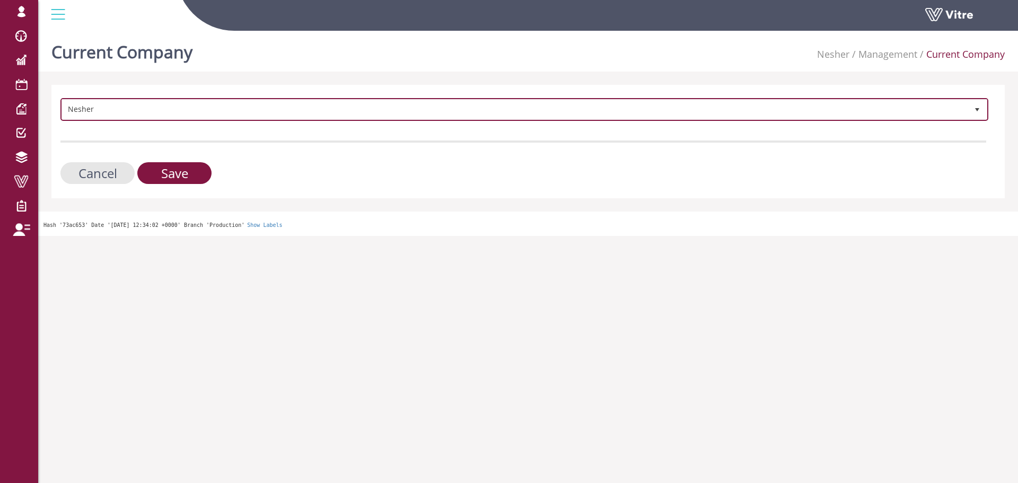
click at [130, 104] on span "Nesher" at bounding box center [515, 109] width 906 height 19
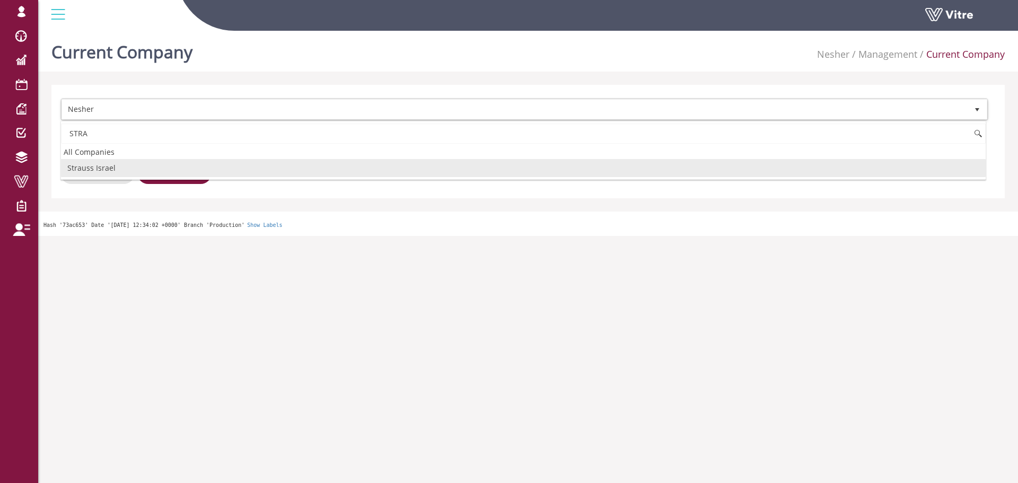
click at [127, 161] on li "Strauss Israel" at bounding box center [523, 168] width 925 height 18
type input "STRA"
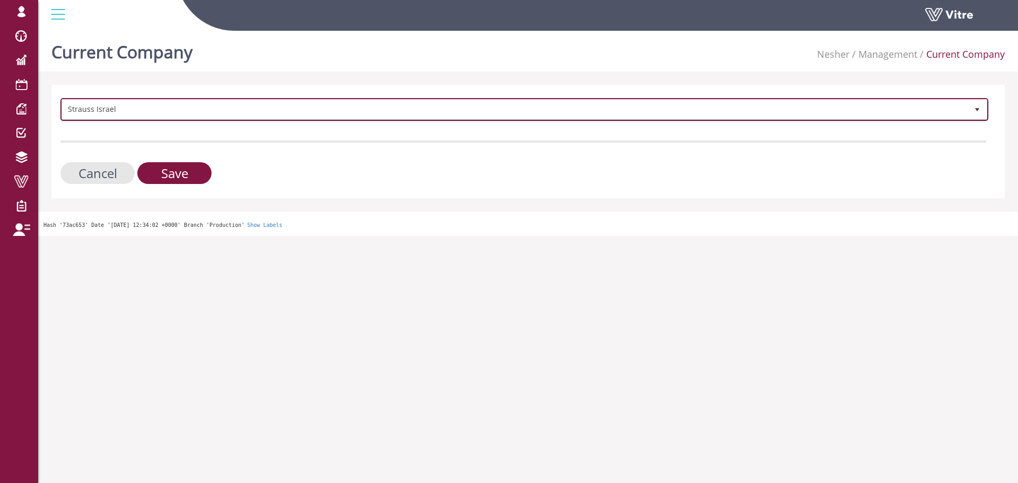
click at [160, 113] on span "Strauss Israel" at bounding box center [515, 109] width 906 height 19
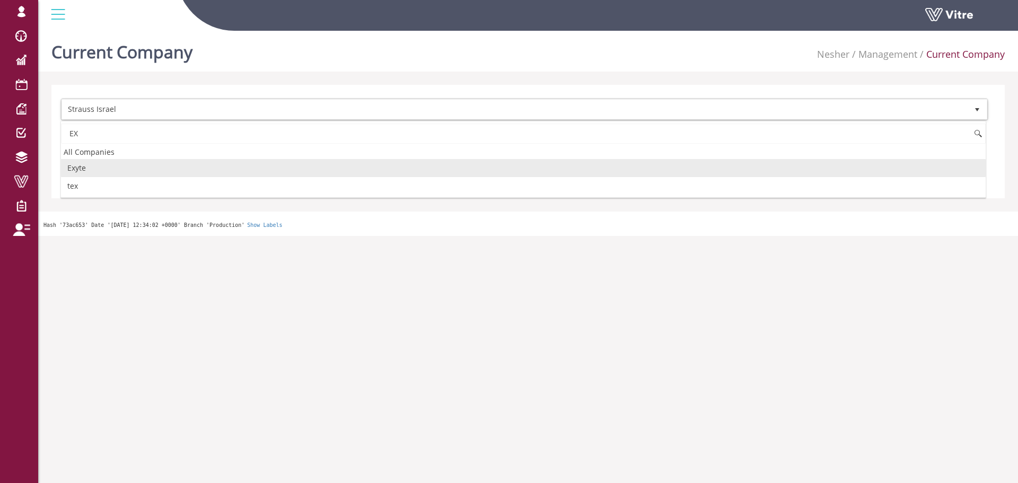
click at [111, 166] on li "Exyte" at bounding box center [523, 168] width 925 height 18
type input "EX"
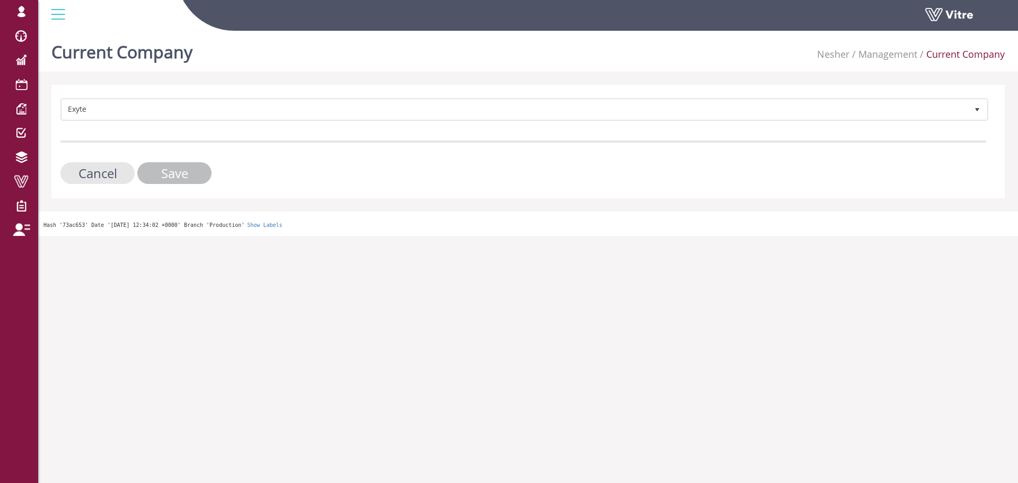
click at [169, 169] on input "Save" at bounding box center [174, 173] width 74 height 22
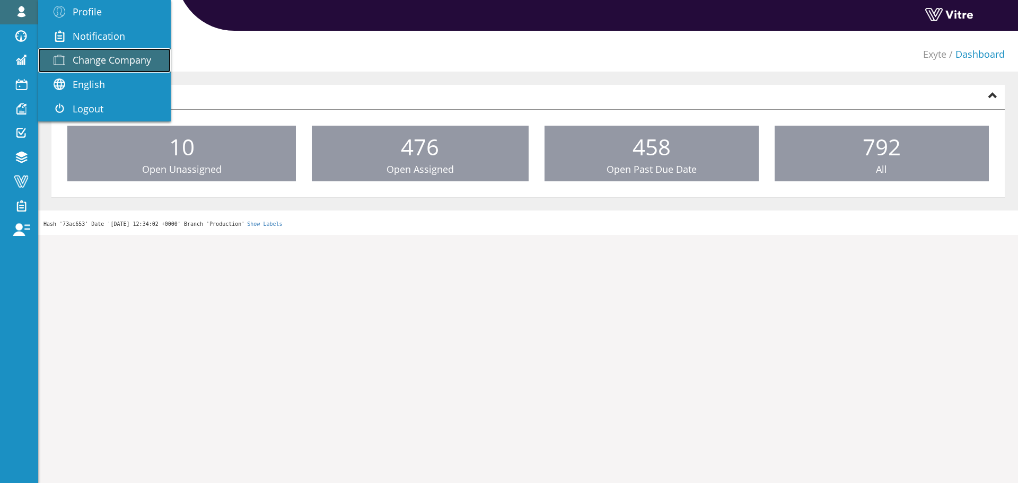
click at [79, 58] on span "Change Company" at bounding box center [112, 60] width 78 height 13
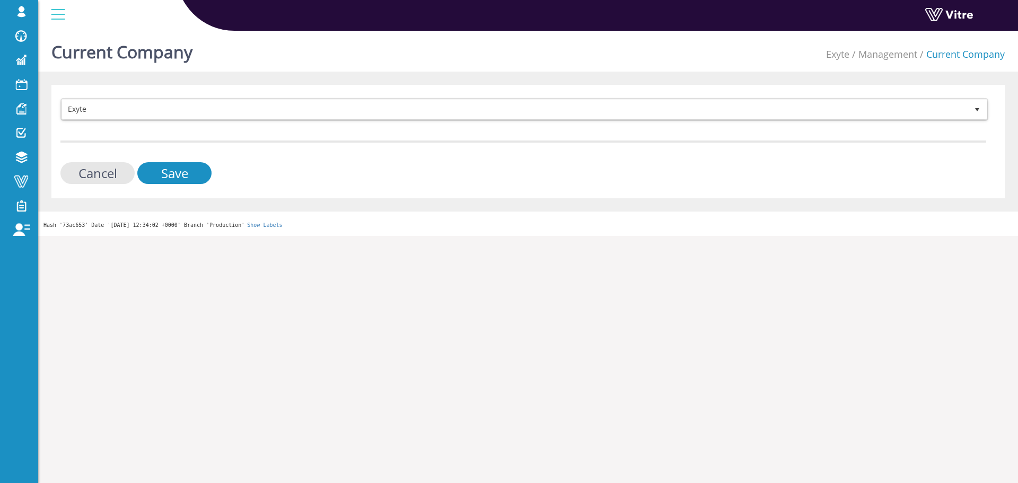
click at [139, 122] on form "Exyte 406 Cancel Save" at bounding box center [523, 141] width 926 height 86
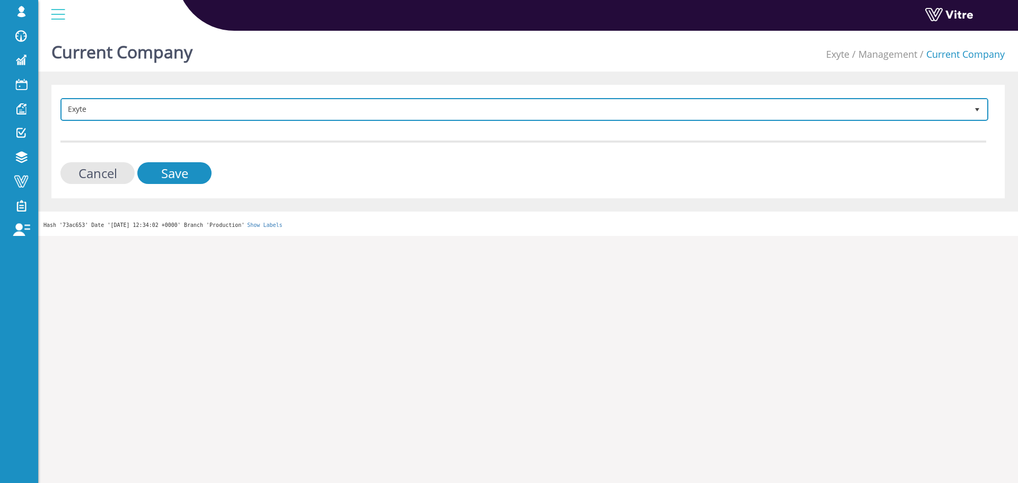
click at [141, 117] on span "Exyte" at bounding box center [515, 109] width 906 height 19
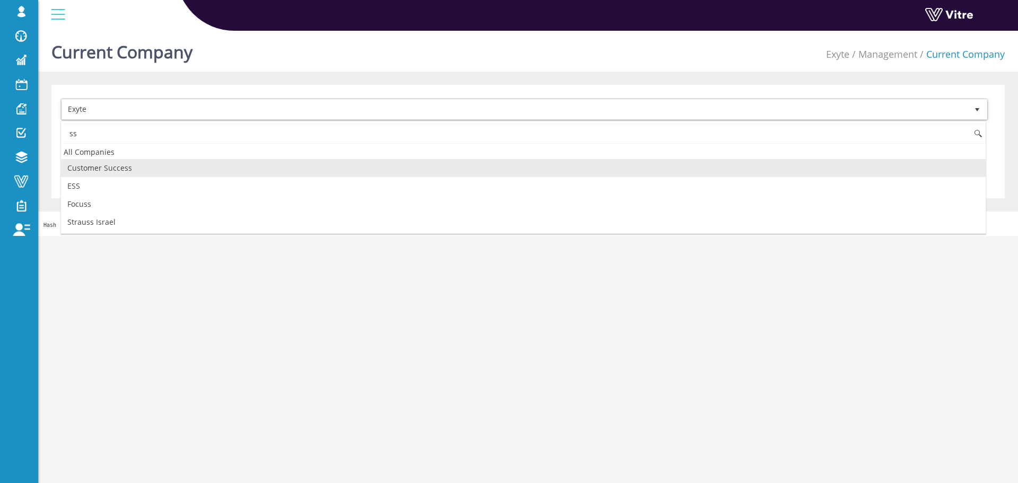
click at [129, 128] on input "ss" at bounding box center [523, 134] width 925 height 20
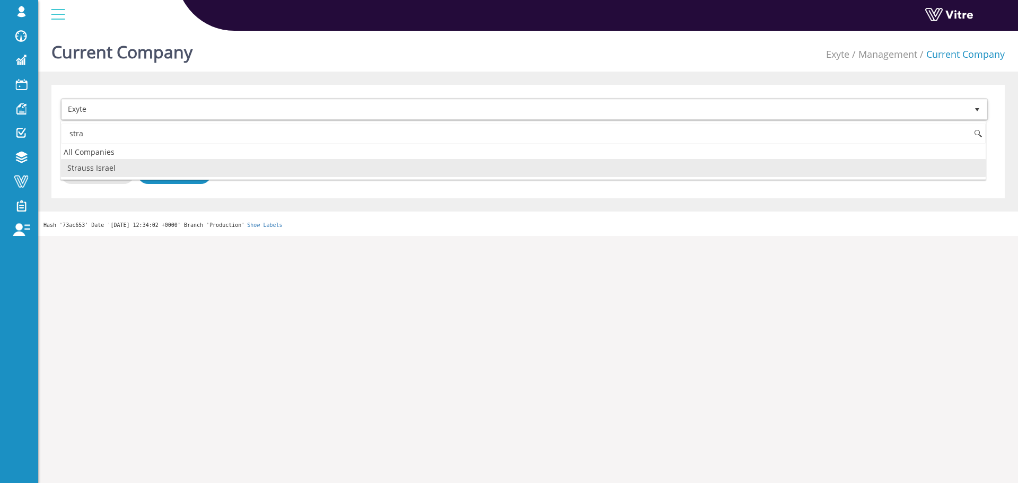
click at [110, 167] on li "Strauss Israel" at bounding box center [523, 168] width 925 height 18
type input "stra"
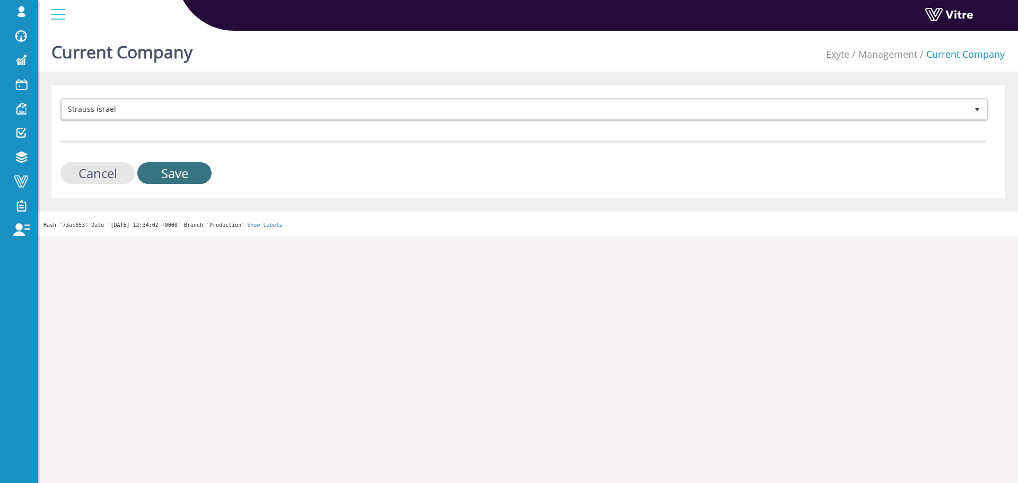
click at [149, 170] on input "Save" at bounding box center [174, 173] width 74 height 22
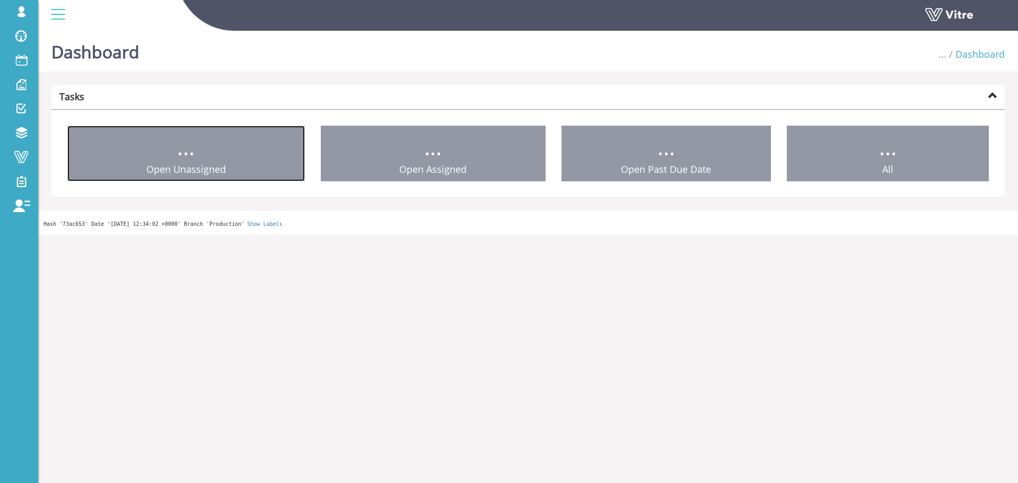
click at [149, 171] on span "Open Unassigned" at bounding box center [186, 169] width 80 height 13
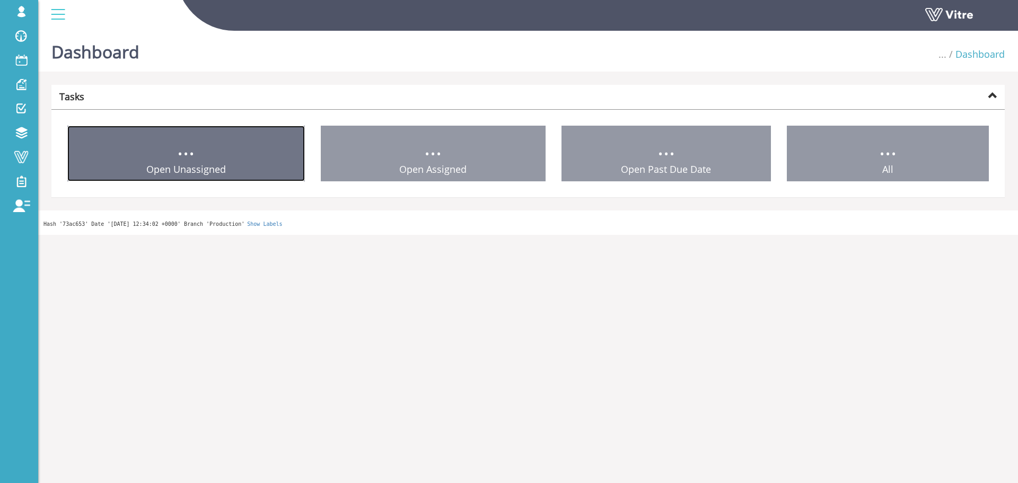
drag, startPoint x: 0, startPoint y: 0, endPoint x: 149, endPoint y: 171, distance: 227.0
click at [149, 171] on span "Open Unassigned" at bounding box center [186, 169] width 80 height 13
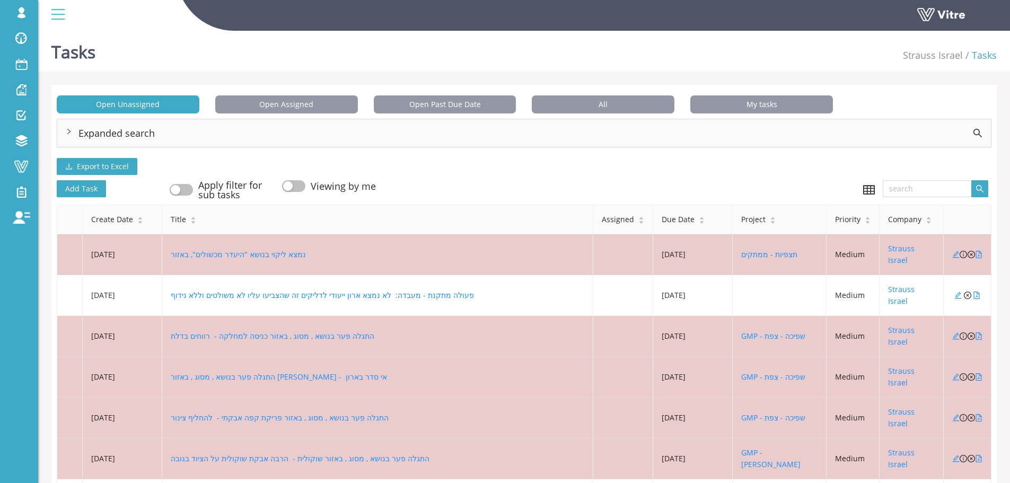
drag, startPoint x: 77, startPoint y: 57, endPoint x: 295, endPoint y: 40, distance: 218.0
click at [0, 0] on link "Change Company" at bounding box center [0, 0] width 0 height 0
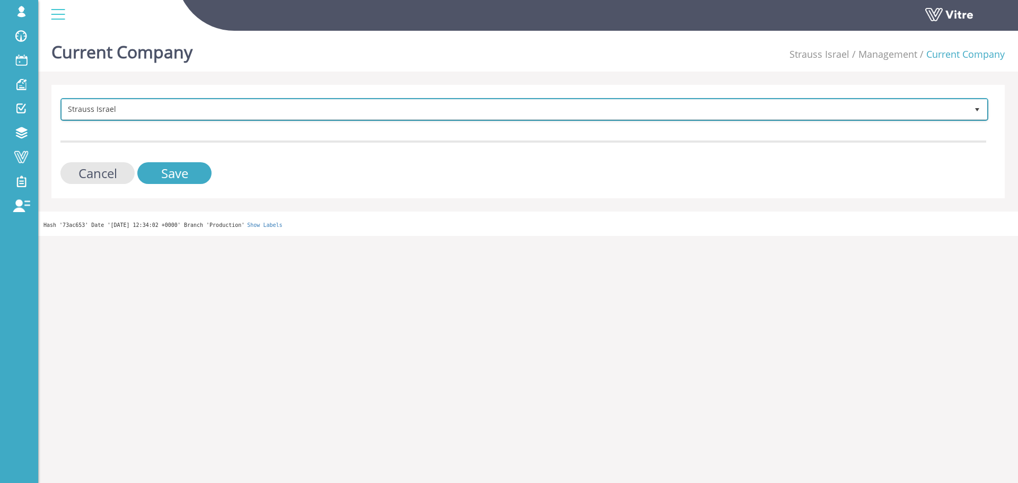
click at [213, 114] on span "Strauss Israel" at bounding box center [515, 109] width 906 height 19
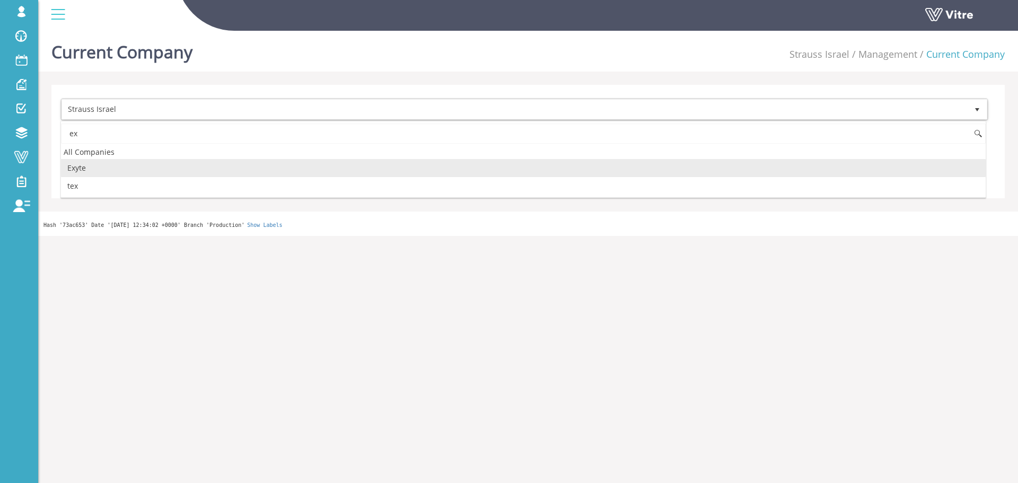
click at [114, 170] on li "Exyte" at bounding box center [523, 168] width 925 height 18
type input "ex"
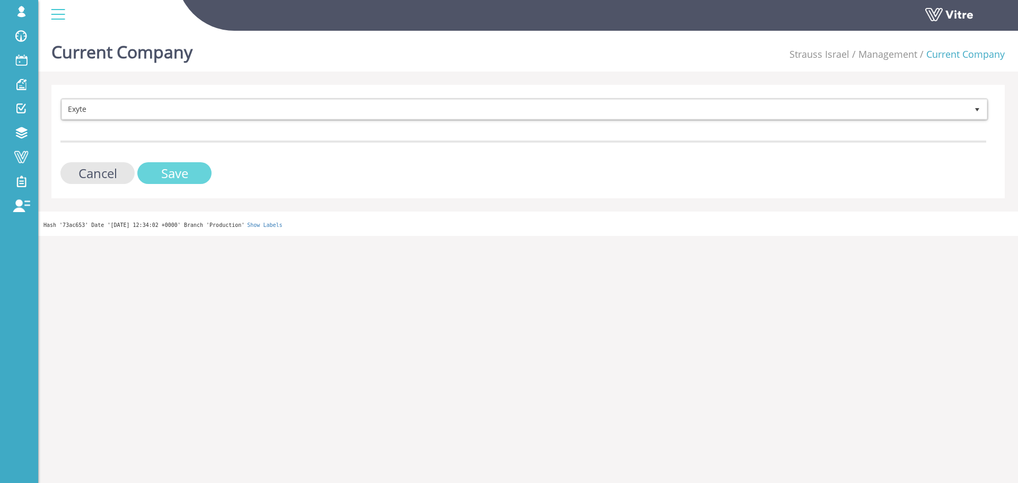
click at [163, 175] on input "Save" at bounding box center [174, 173] width 74 height 22
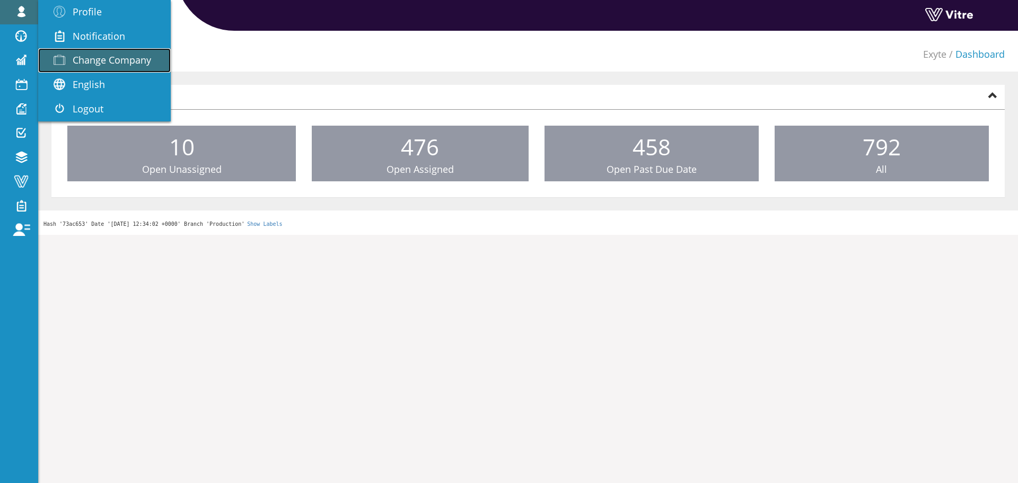
click at [104, 65] on span "Change Company" at bounding box center [112, 60] width 78 height 13
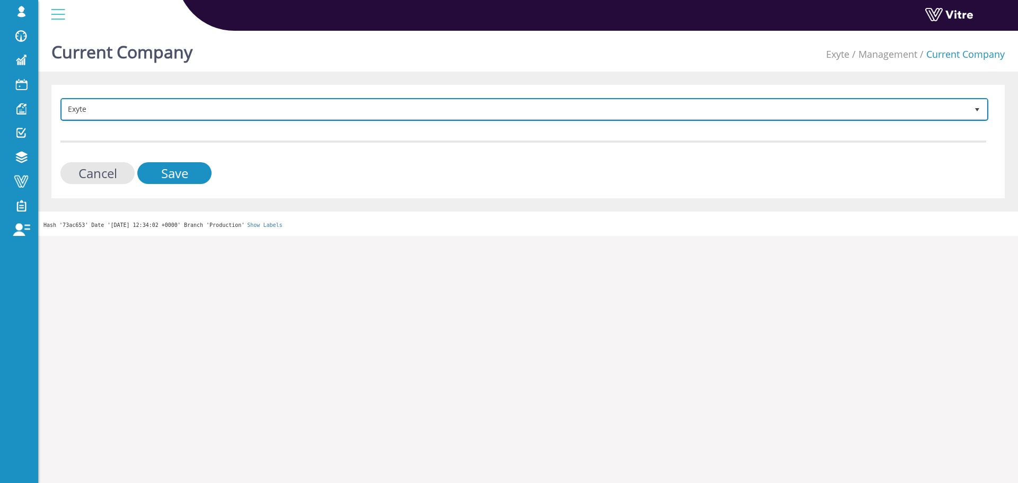
click at [256, 104] on span "Exyte" at bounding box center [515, 109] width 906 height 19
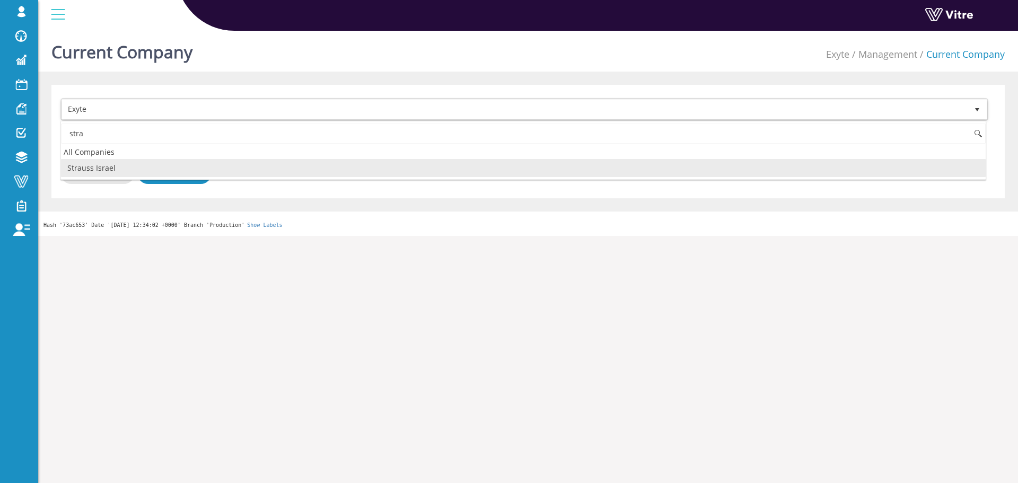
click at [106, 164] on li "Strauss Israel" at bounding box center [523, 168] width 925 height 18
type input "stra"
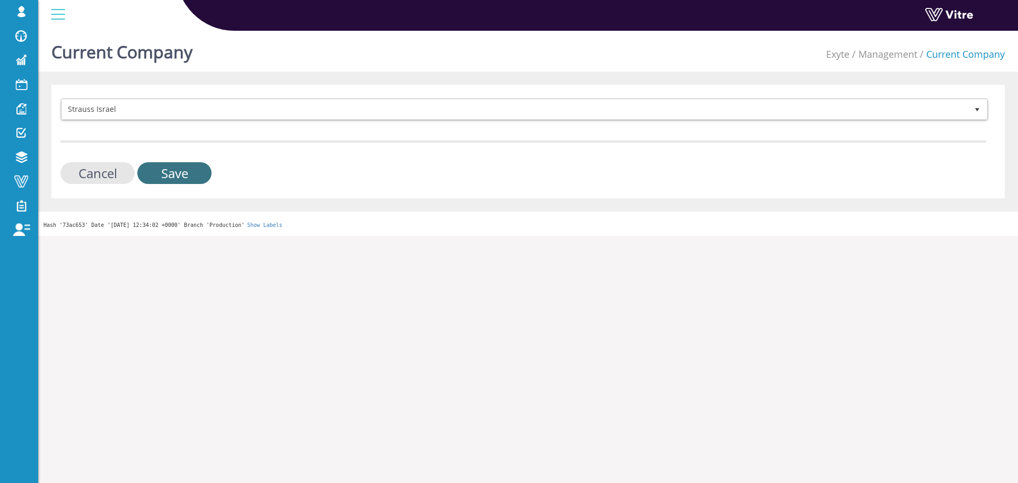
click at [173, 166] on input "Save" at bounding box center [174, 173] width 74 height 22
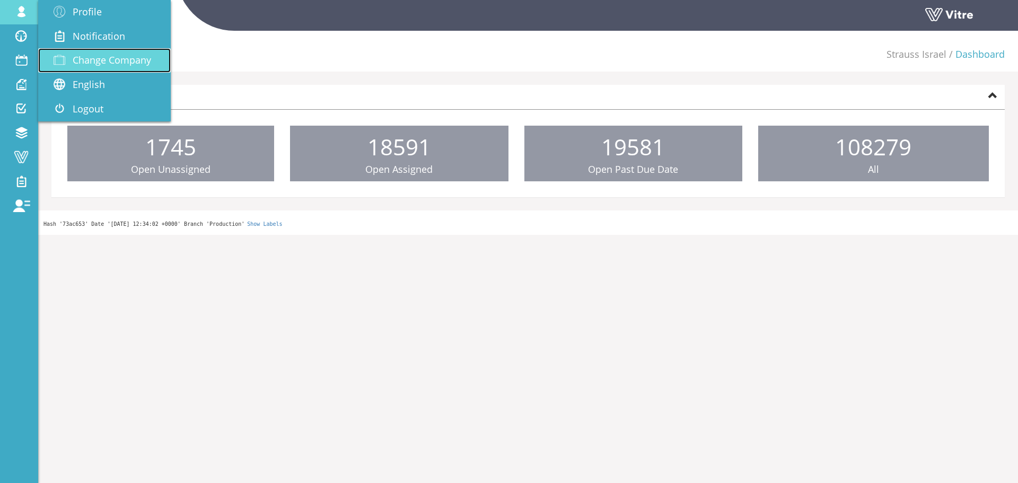
click at [79, 62] on span "Change Company" at bounding box center [112, 60] width 78 height 13
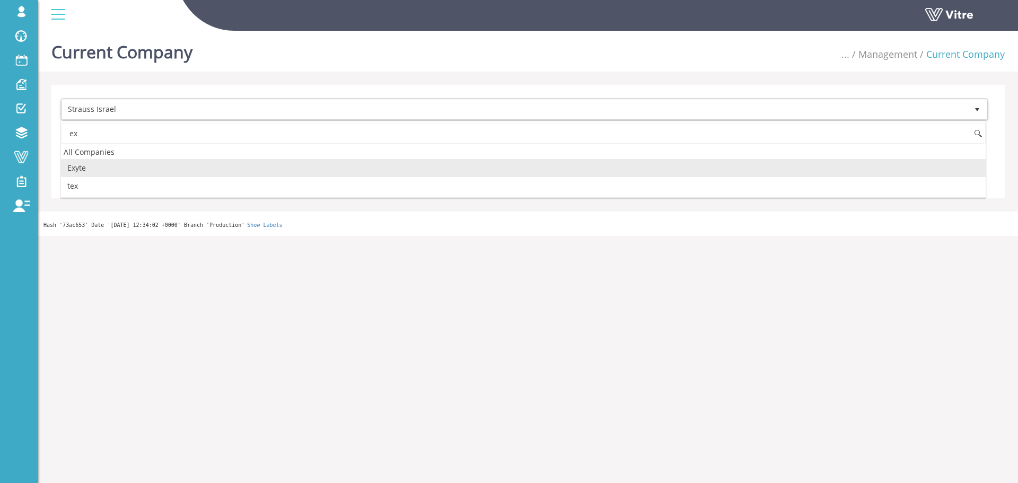
click at [110, 165] on li "Exyte" at bounding box center [523, 168] width 925 height 18
type input "ex"
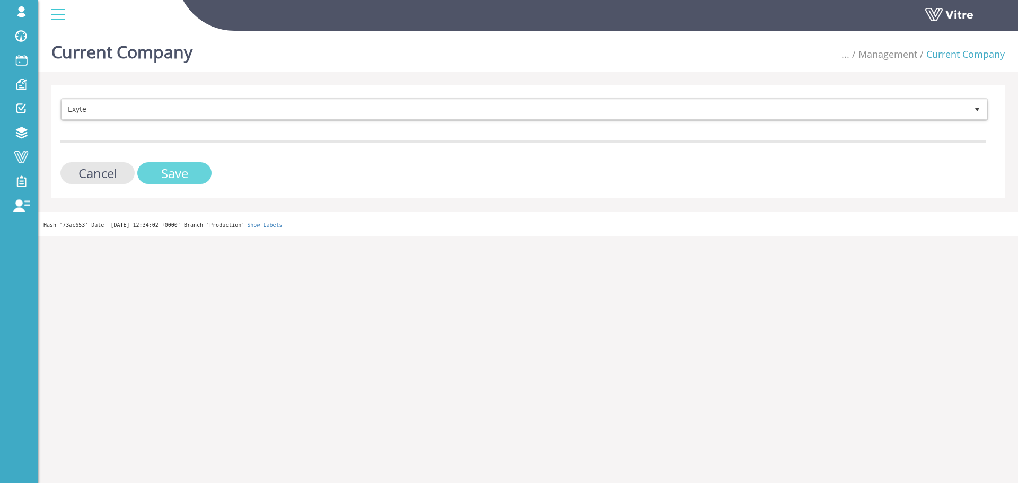
click at [197, 176] on input "Save" at bounding box center [174, 173] width 74 height 22
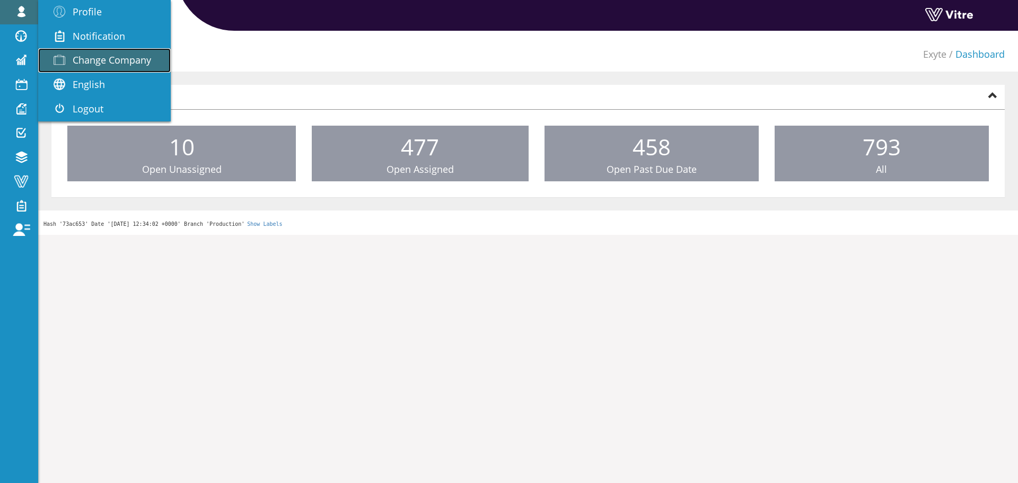
click at [85, 60] on span "Change Company" at bounding box center [112, 60] width 78 height 13
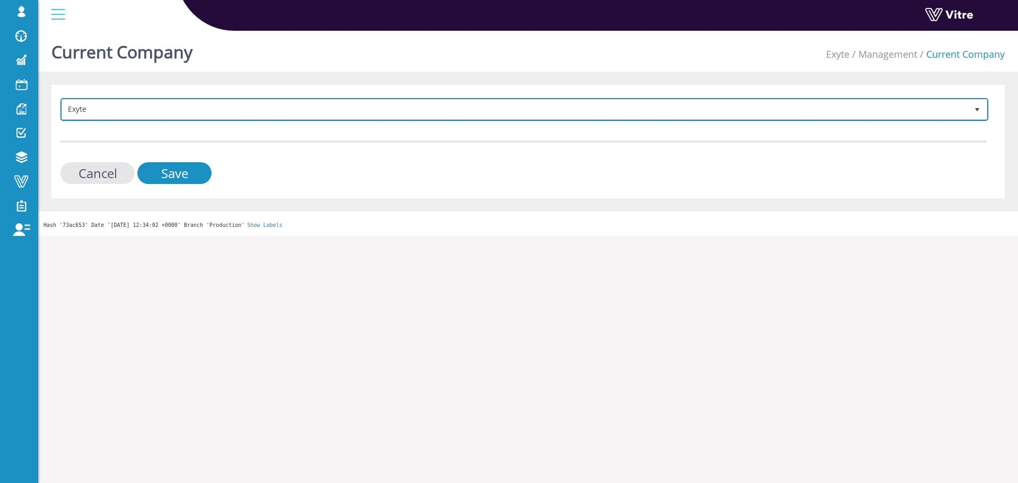
click at [204, 113] on span "Exyte" at bounding box center [515, 109] width 906 height 19
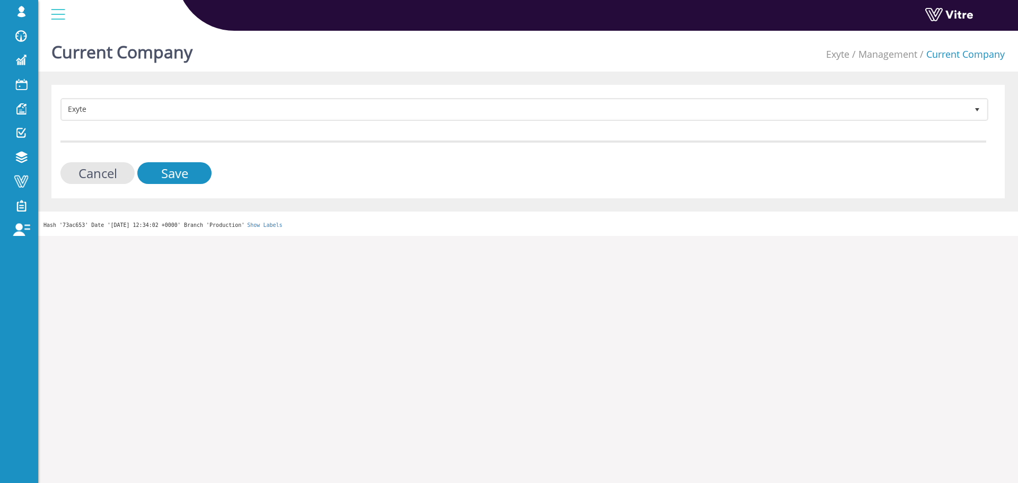
click at [210, 126] on form "Exyte 406 Cancel Save" at bounding box center [523, 141] width 926 height 86
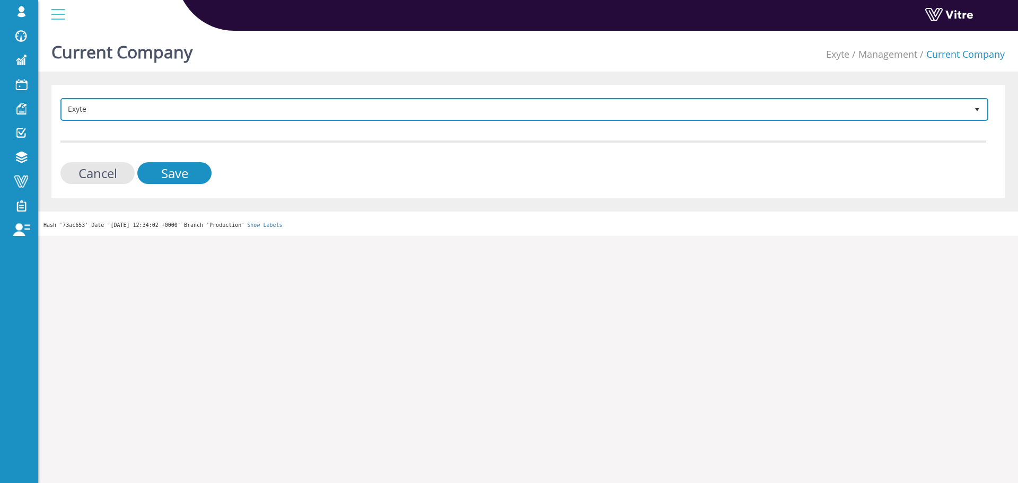
click at [214, 118] on span "Exyte" at bounding box center [515, 109] width 906 height 19
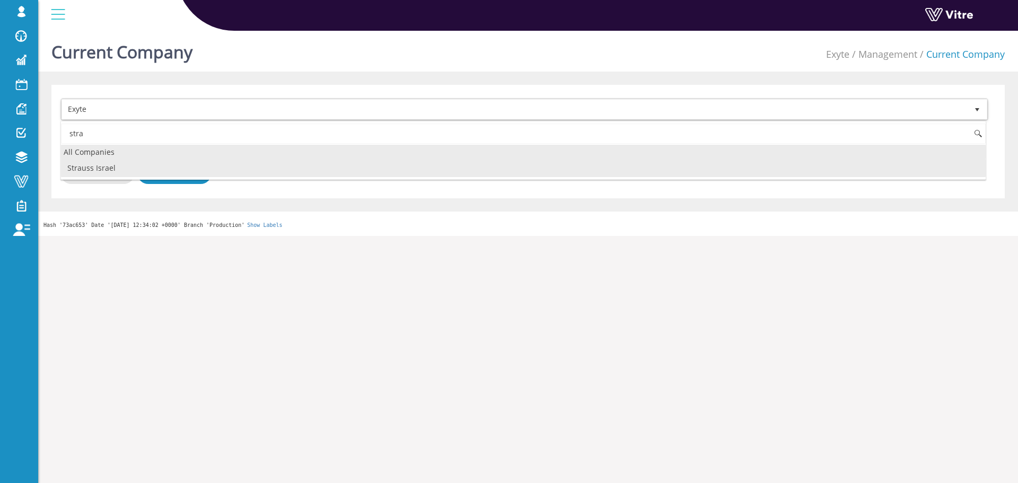
click at [125, 163] on li "Strauss Israel" at bounding box center [523, 168] width 925 height 18
type input "stra"
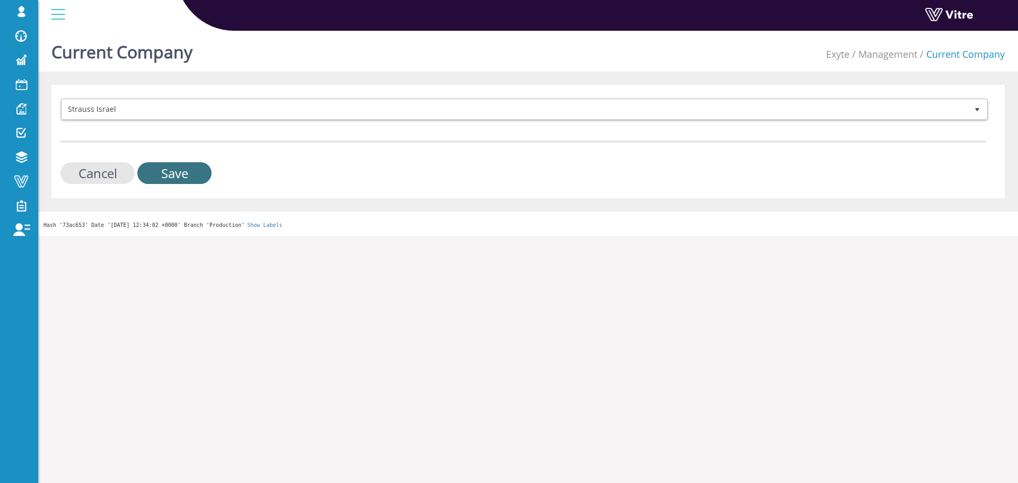
click at [203, 170] on input "Save" at bounding box center [174, 173] width 74 height 22
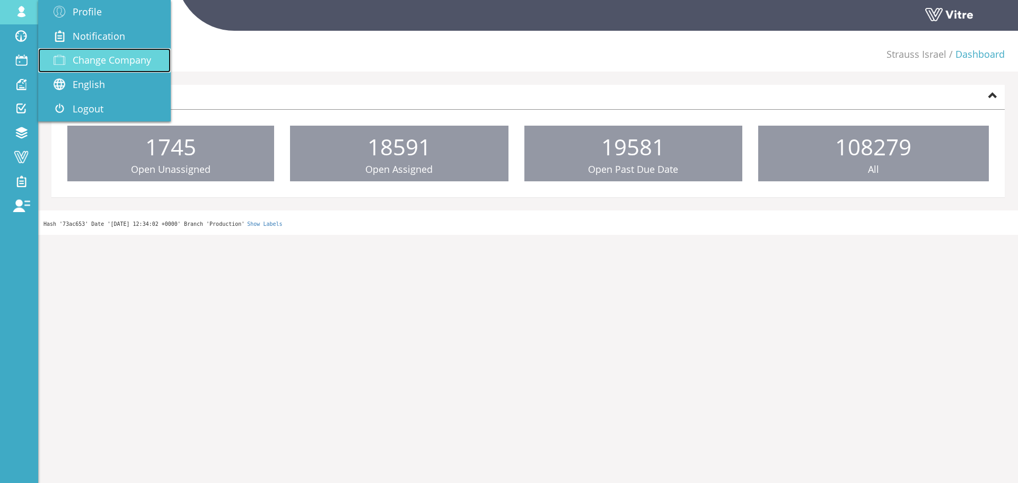
click at [92, 57] on span "Change Company" at bounding box center [112, 60] width 78 height 13
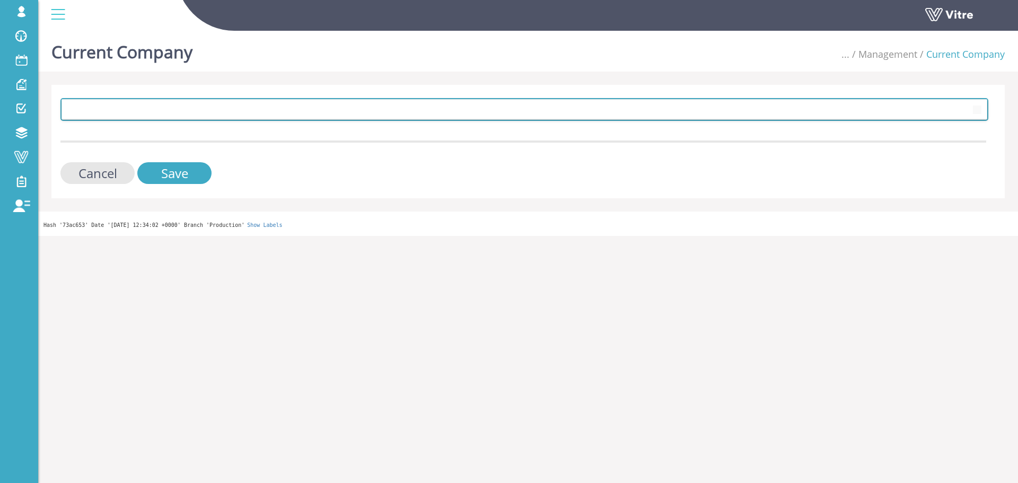
click at [269, 107] on span at bounding box center [515, 109] width 906 height 19
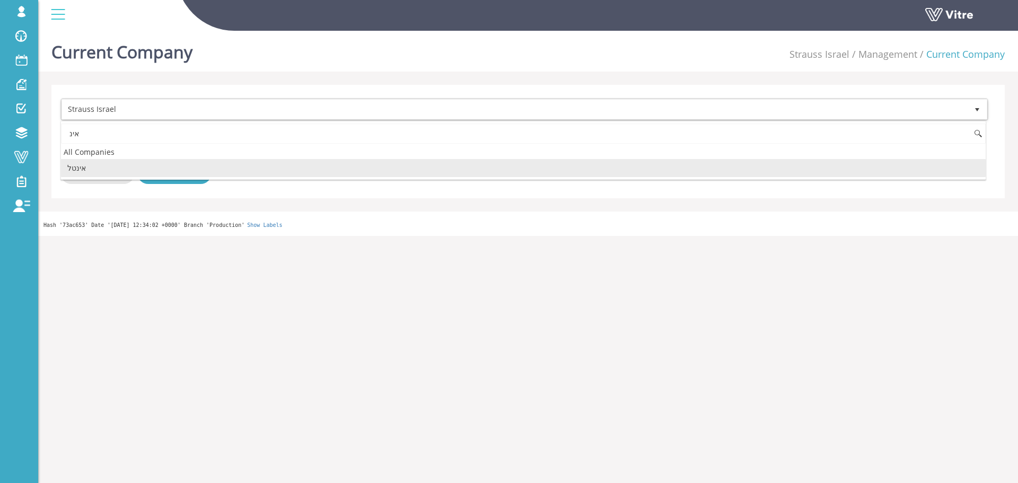
click at [119, 172] on li "אינטל" at bounding box center [523, 168] width 925 height 18
type input "אינ"
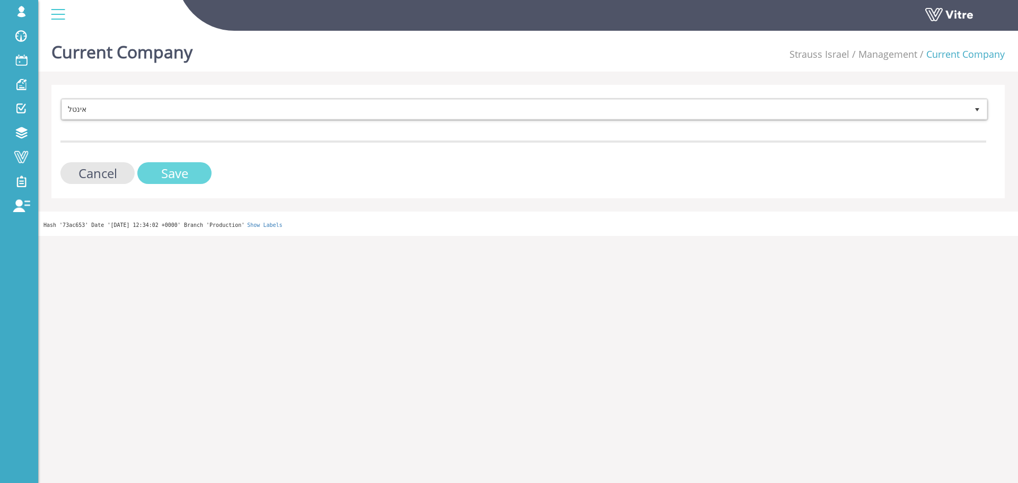
click at [164, 175] on input "Save" at bounding box center [174, 173] width 74 height 22
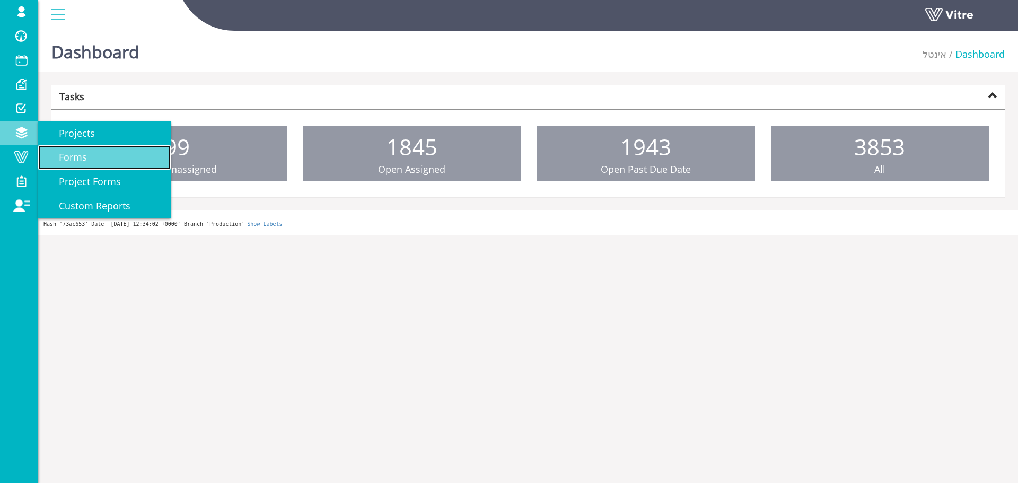
click at [82, 149] on link "Forms" at bounding box center [104, 157] width 133 height 24
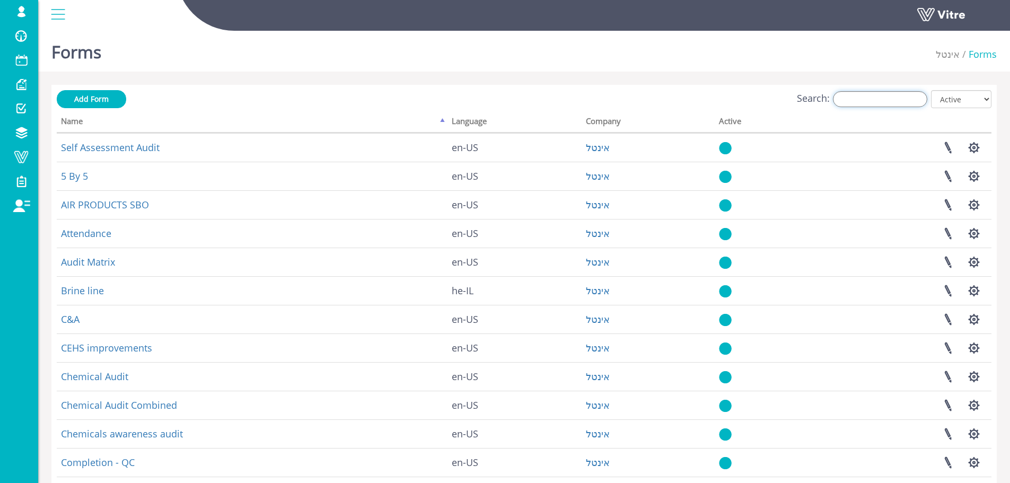
click at [892, 95] on input "Search:" at bounding box center [880, 99] width 94 height 16
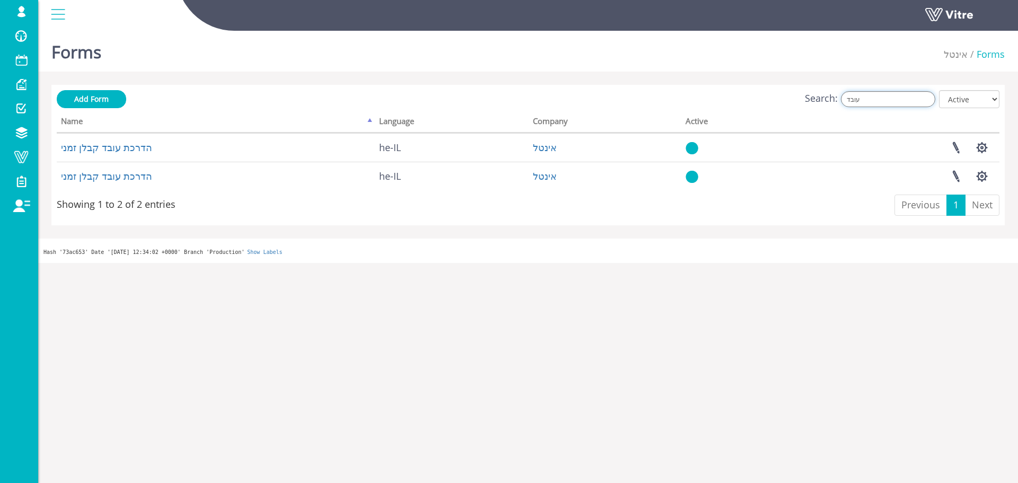
type input "עובד"
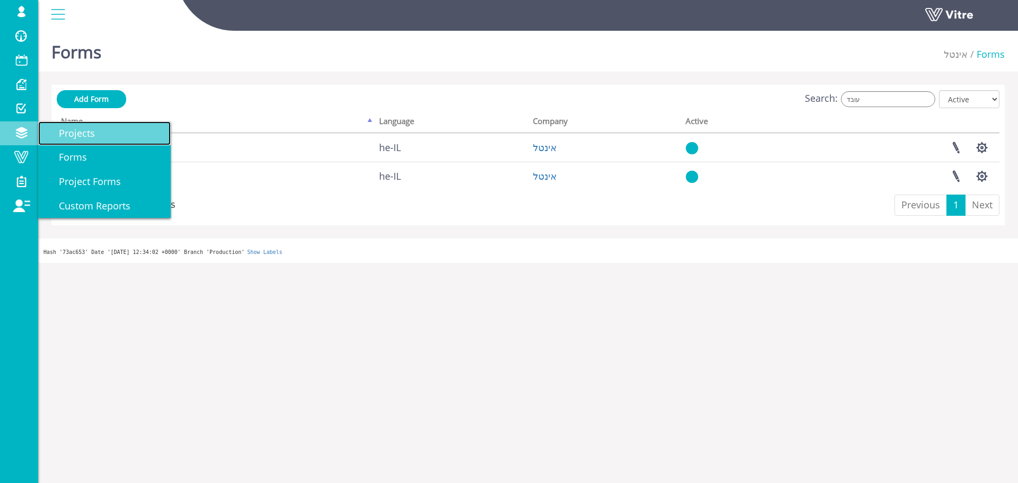
click at [77, 134] on span "Projects" at bounding box center [70, 133] width 49 height 13
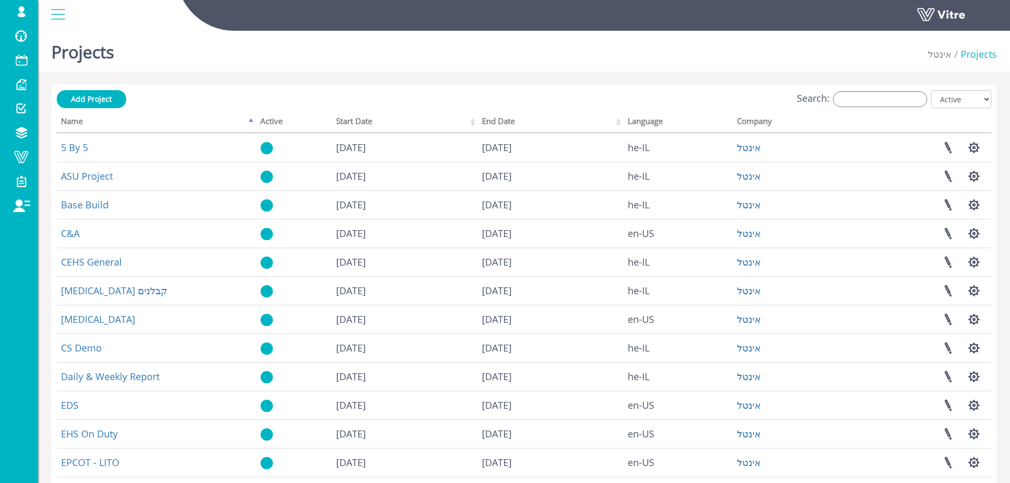
click at [855, 110] on div "Add Project Search: All Active Not Active Processing... Name Active Start Date …" at bounding box center [524, 341] width 935 height 502
click at [854, 106] on input "Search:" at bounding box center [880, 99] width 94 height 16
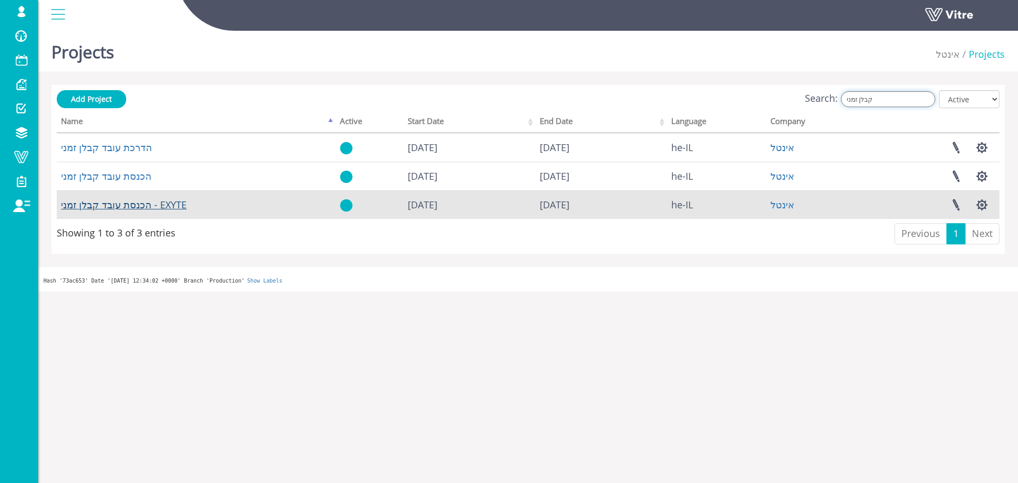
type input "קבלן זמני"
click at [153, 200] on link "הכנסת עובד קבלן זמני - EXYTE" at bounding box center [124, 204] width 126 height 13
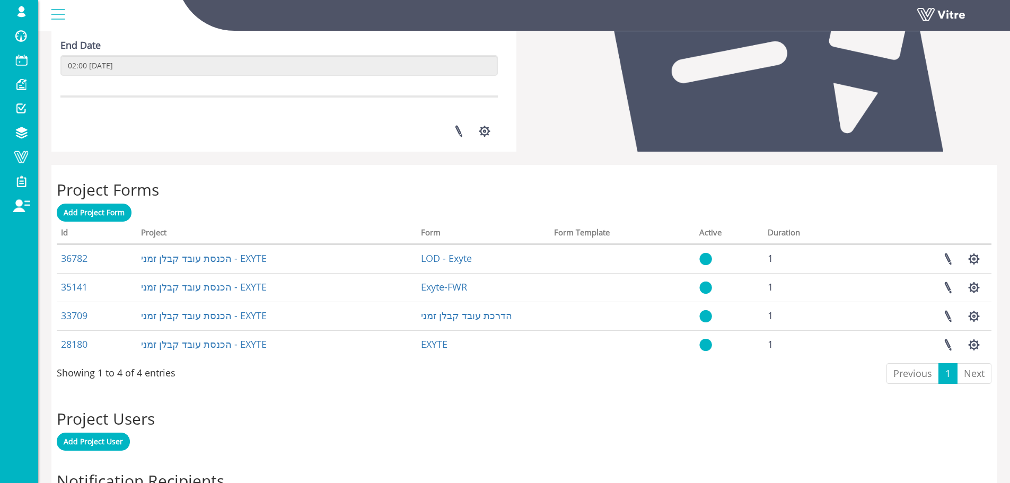
scroll to position [310, 0]
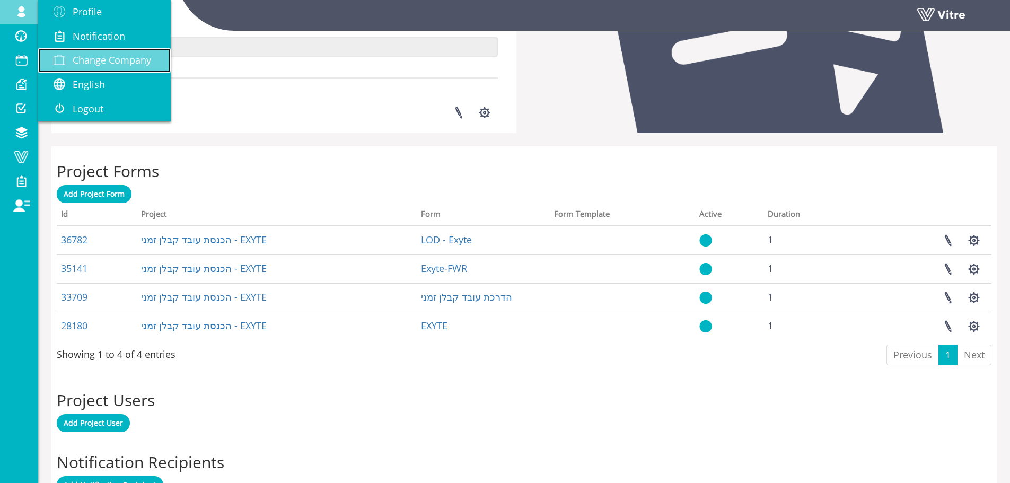
click at [138, 66] on span "Change Company" at bounding box center [112, 60] width 78 height 13
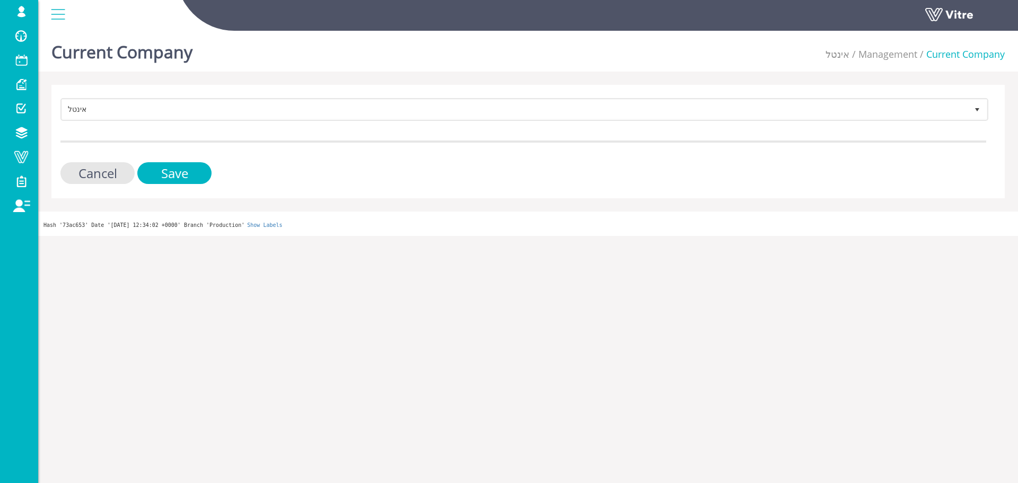
click at [137, 122] on form "אינטל 19 Cancel Save" at bounding box center [523, 141] width 926 height 86
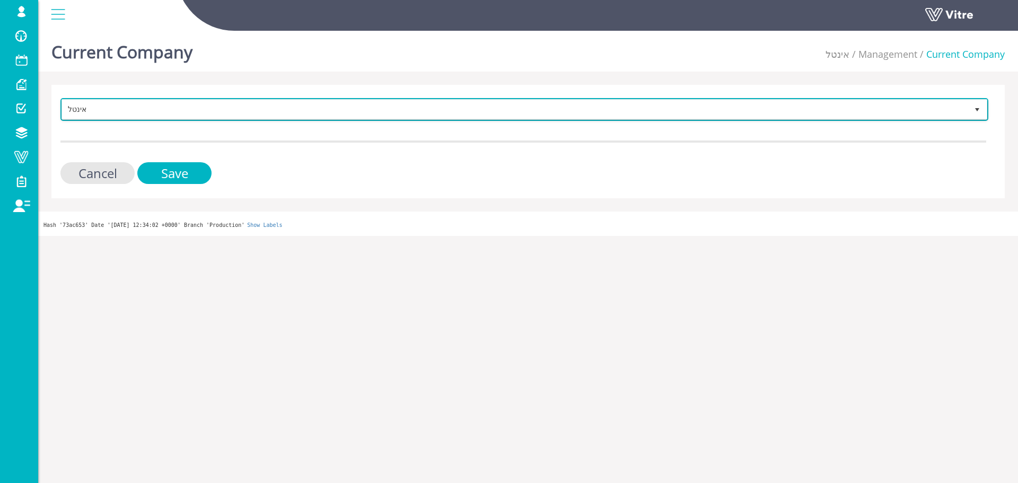
click at [140, 116] on span "אינטל" at bounding box center [515, 109] width 906 height 19
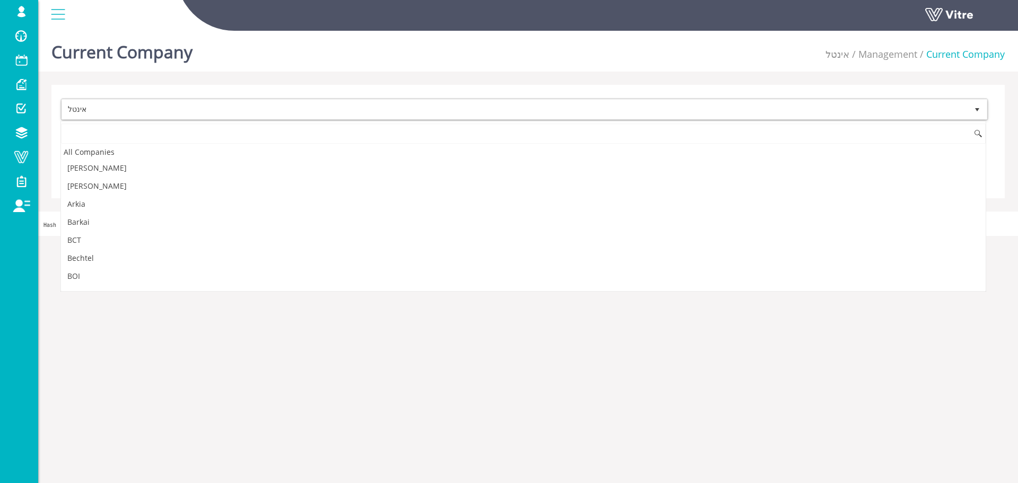
scroll to position [1529, 0]
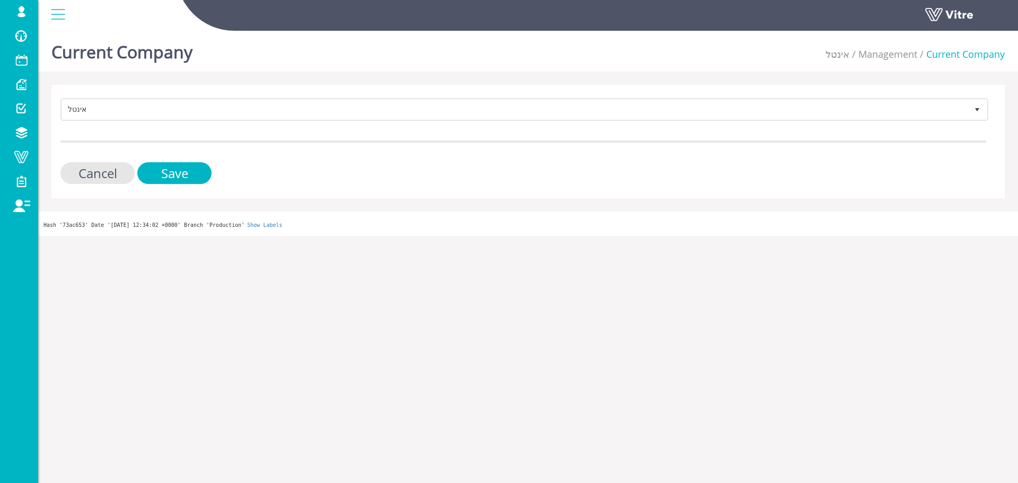
drag, startPoint x: 139, startPoint y: 94, endPoint x: 137, endPoint y: 102, distance: 7.7
click at [139, 96] on div "אינטל 19 Cancel Save" at bounding box center [527, 141] width 953 height 113
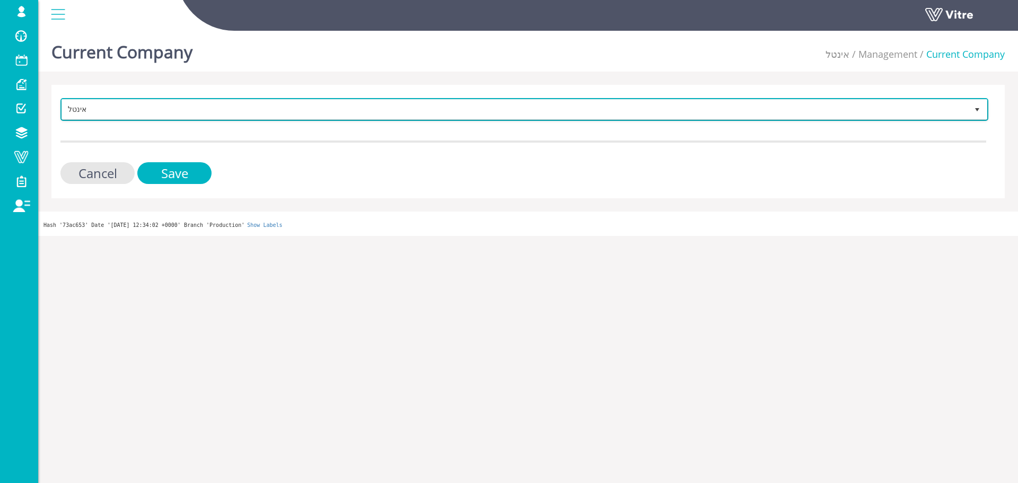
click at [136, 107] on span "אינטל" at bounding box center [515, 109] width 906 height 19
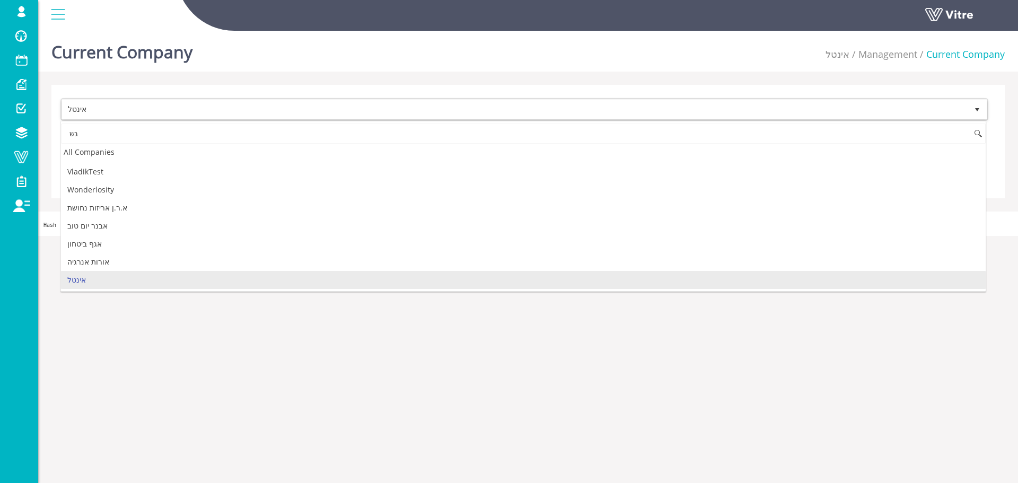
scroll to position [0, 0]
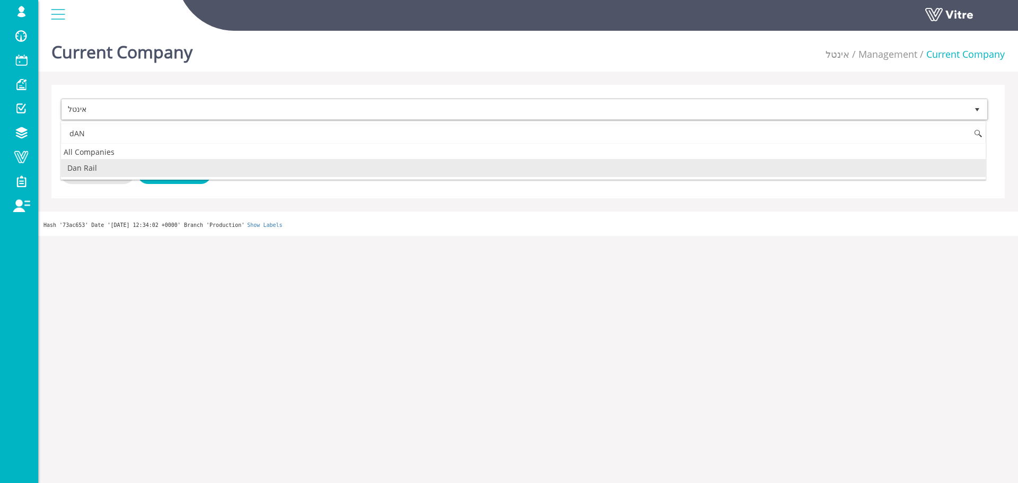
click at [100, 169] on li "Dan Rail" at bounding box center [523, 168] width 925 height 18
type input "dAN"
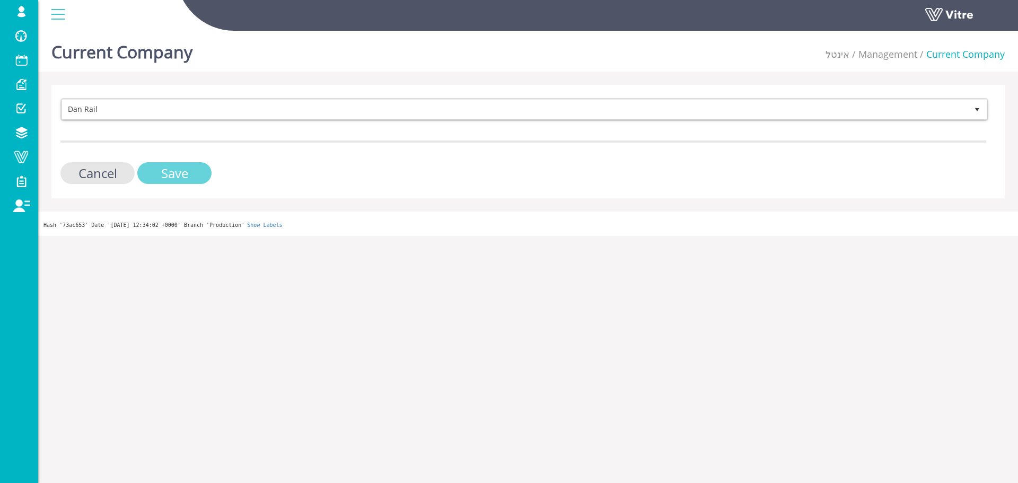
click at [168, 173] on input "Save" at bounding box center [174, 173] width 74 height 22
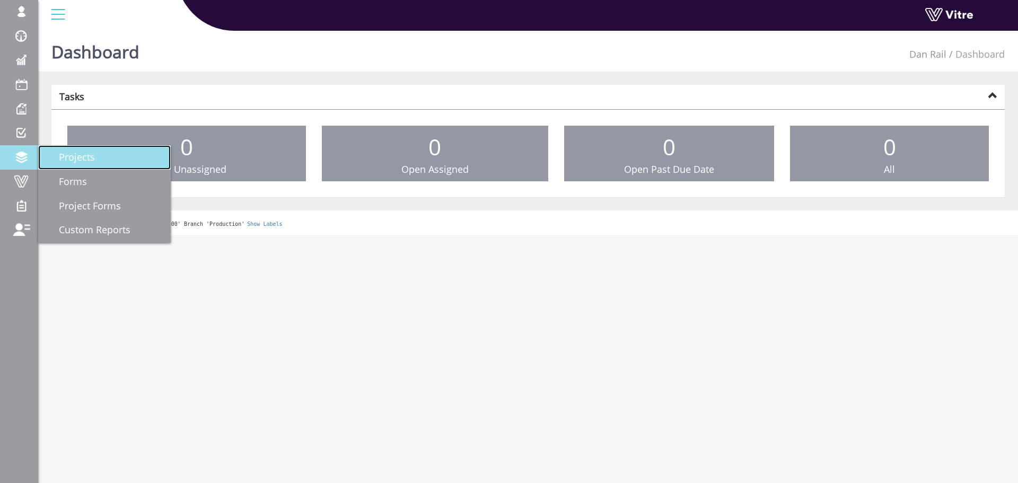
click at [113, 164] on link "Projects" at bounding box center [104, 157] width 133 height 24
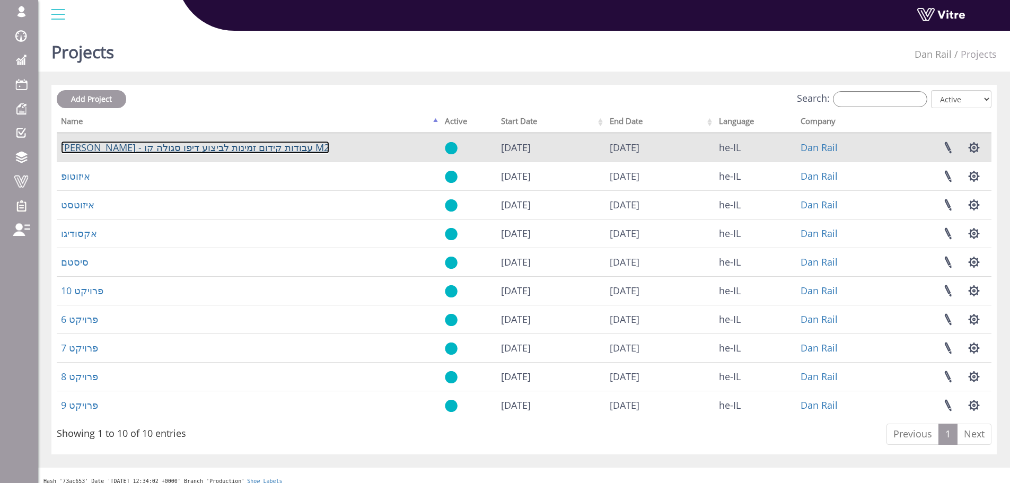
click at [228, 148] on link "[PERSON_NAME] - עבודות קידום זמינות לביצוע דיפו סגולה קו M2" at bounding box center [195, 147] width 268 height 13
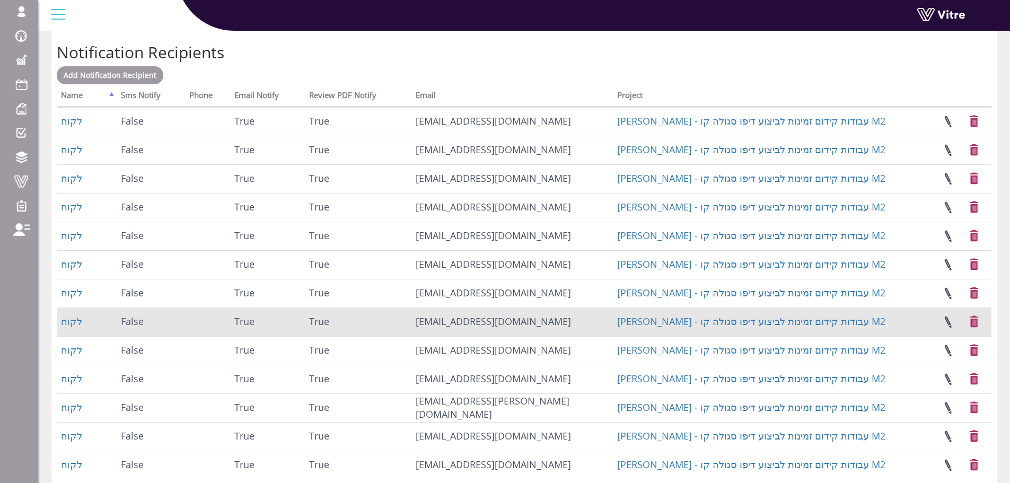
scroll to position [735, 0]
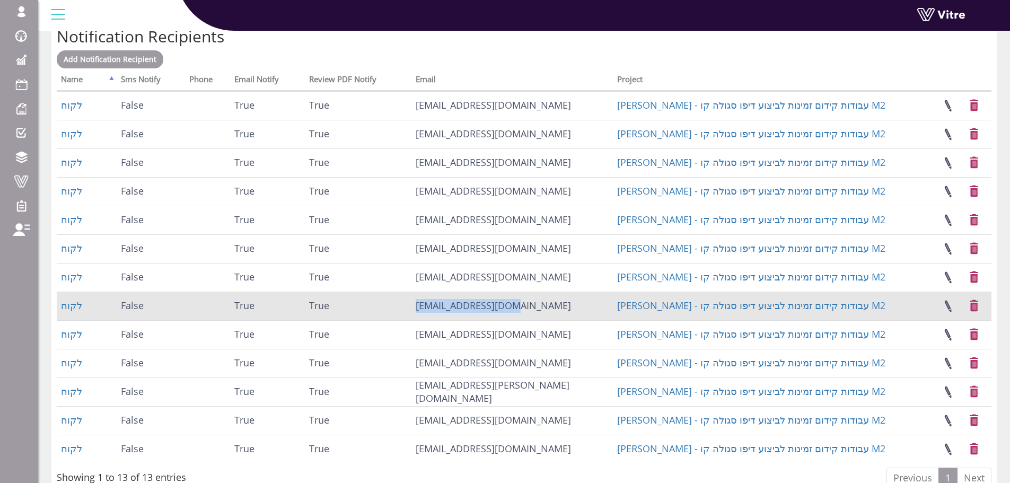
drag, startPoint x: 523, startPoint y: 309, endPoint x: 408, endPoint y: 304, distance: 115.1
click at [408, 304] on tr "לקוח False True True [EMAIL_ADDRESS][DOMAIN_NAME] [PERSON_NAME] - עבודות קידום …" at bounding box center [524, 306] width 935 height 29
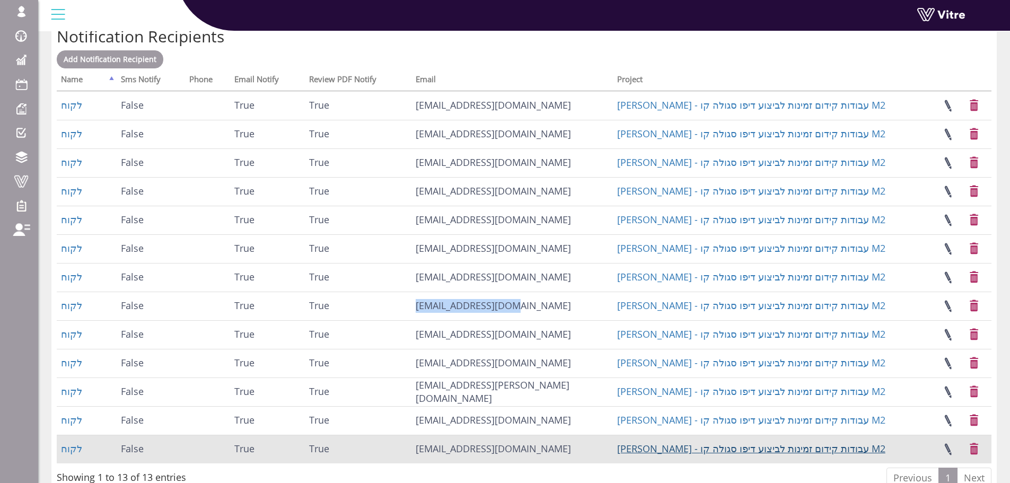
copy tr "yuval@sbarkai.co.il"
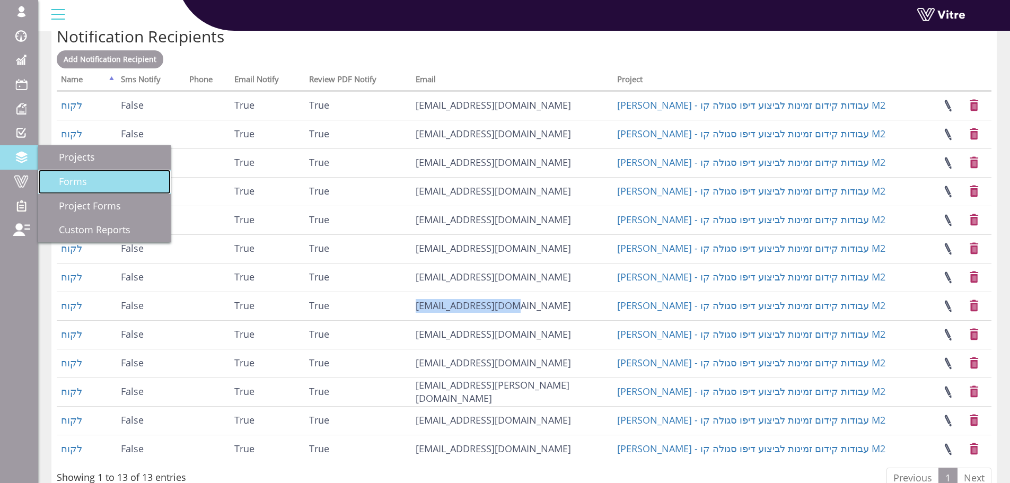
click at [71, 173] on link "Forms" at bounding box center [104, 182] width 133 height 24
click at [101, 180] on link "Forms" at bounding box center [104, 182] width 133 height 24
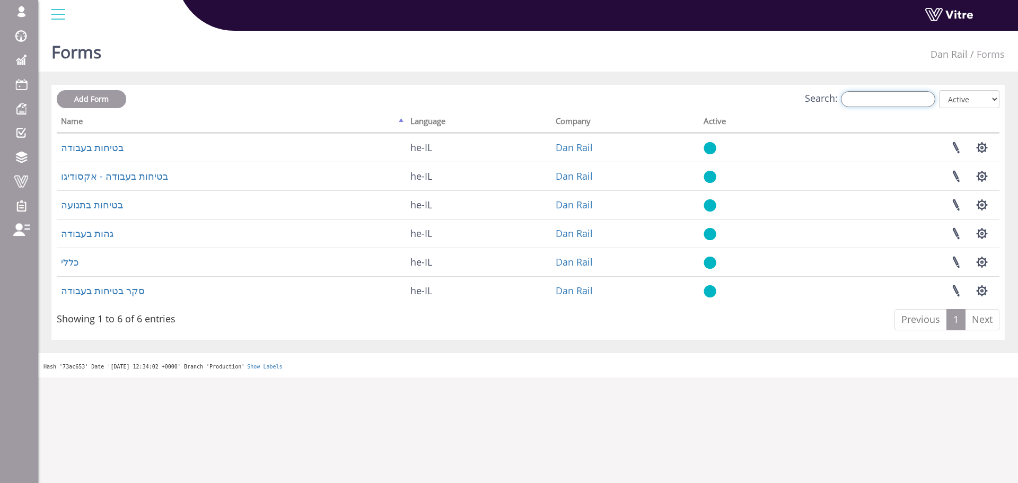
click at [881, 104] on input "Search:" at bounding box center [888, 99] width 94 height 16
click at [883, 99] on input "Search:" at bounding box center [888, 99] width 94 height 16
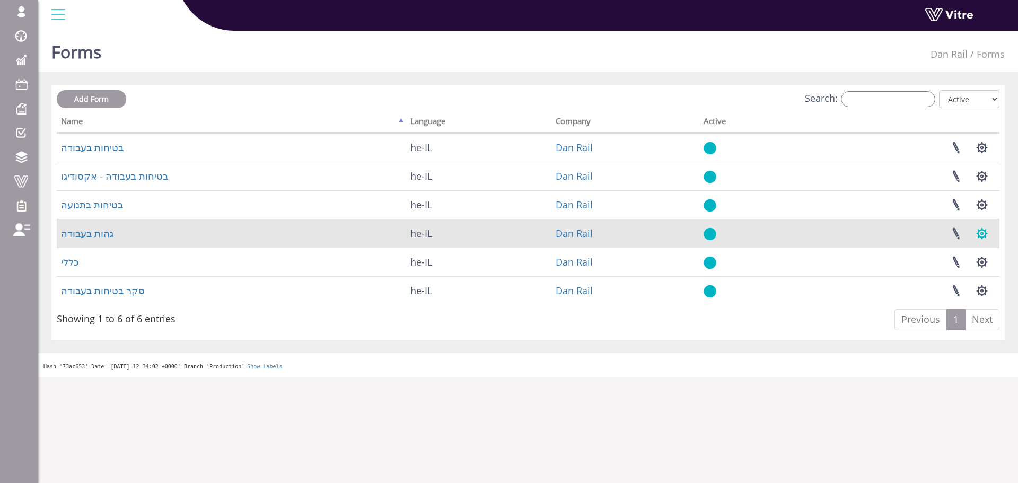
click at [980, 243] on button "button" at bounding box center [982, 233] width 27 height 28
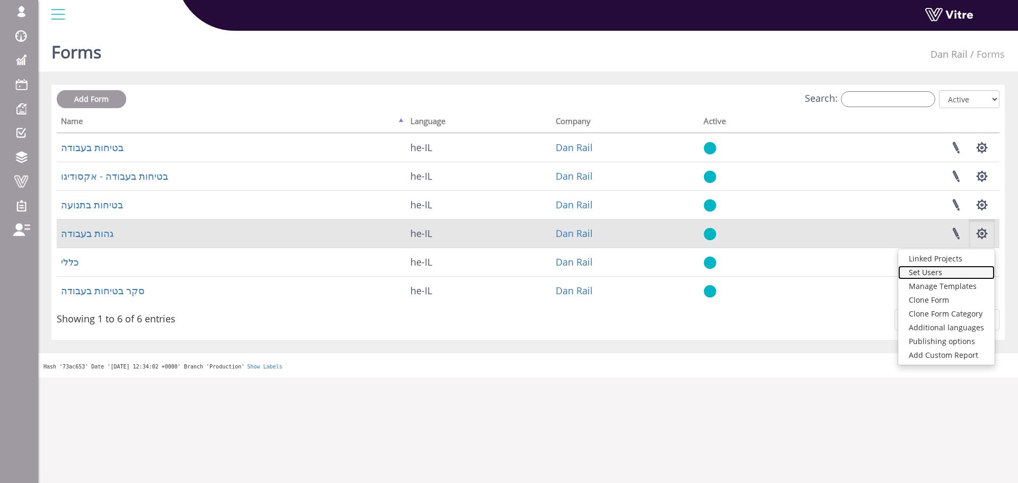
click at [955, 273] on link "Set Users" at bounding box center [946, 273] width 96 height 14
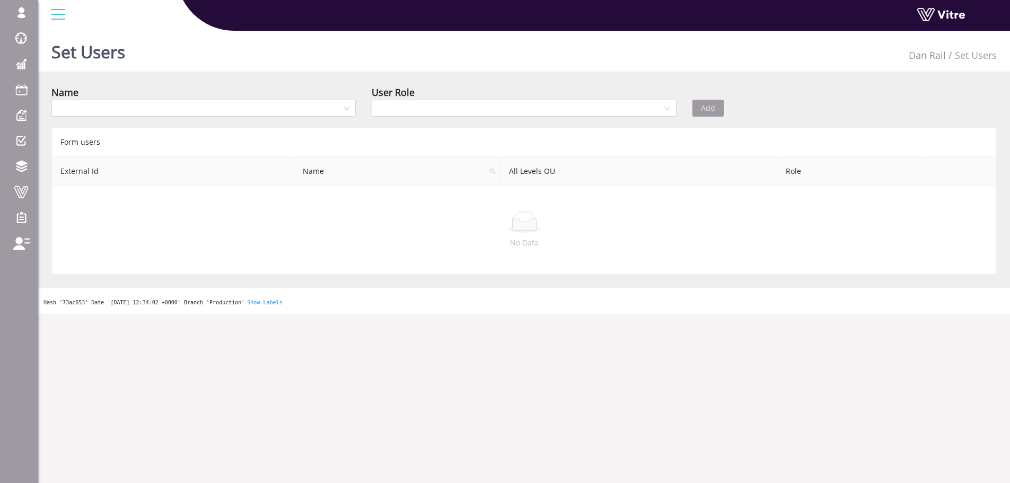
drag, startPoint x: 160, startPoint y: 195, endPoint x: 106, endPoint y: 193, distance: 53.6
click at [105, 194] on td "No Data" at bounding box center [524, 230] width 945 height 89
drag, startPoint x: 109, startPoint y: 190, endPoint x: 359, endPoint y: 212, distance: 251.1
click at [355, 212] on td "No Data" at bounding box center [524, 230] width 945 height 89
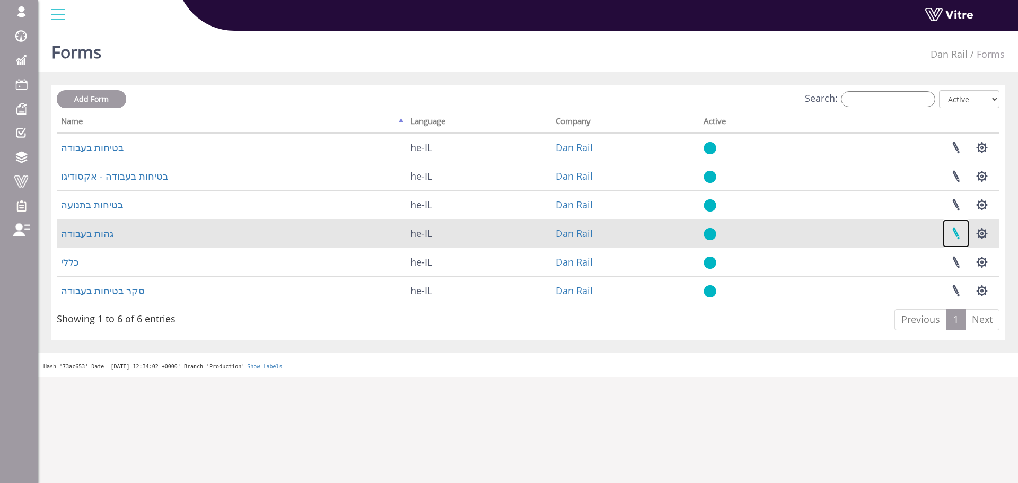
click at [968, 233] on link at bounding box center [956, 233] width 27 height 28
click at [978, 231] on button "button" at bounding box center [982, 233] width 27 height 28
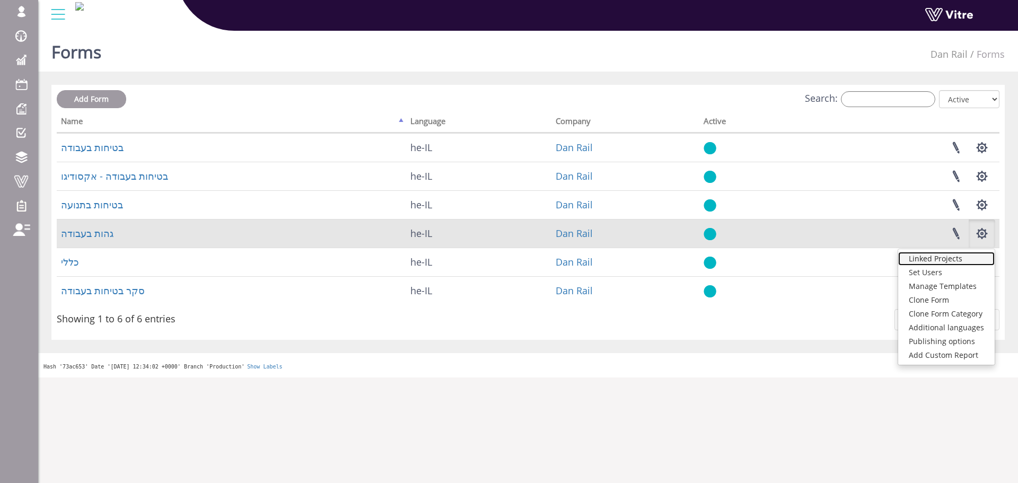
click at [962, 254] on link "Linked Projects" at bounding box center [946, 259] width 96 height 14
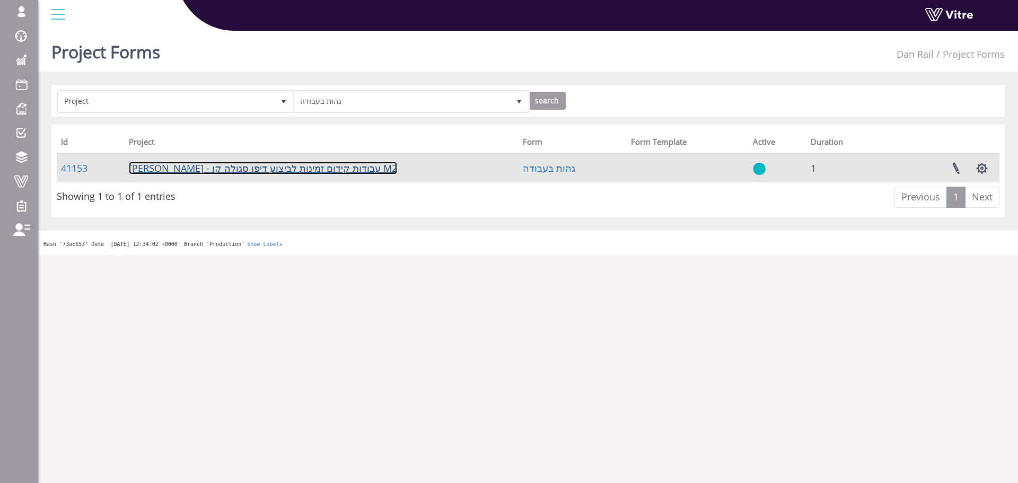
click at [242, 171] on link "[PERSON_NAME] - עבודות קידום זמינות לביצוע דיפו סגולה קו M2" at bounding box center [263, 168] width 268 height 13
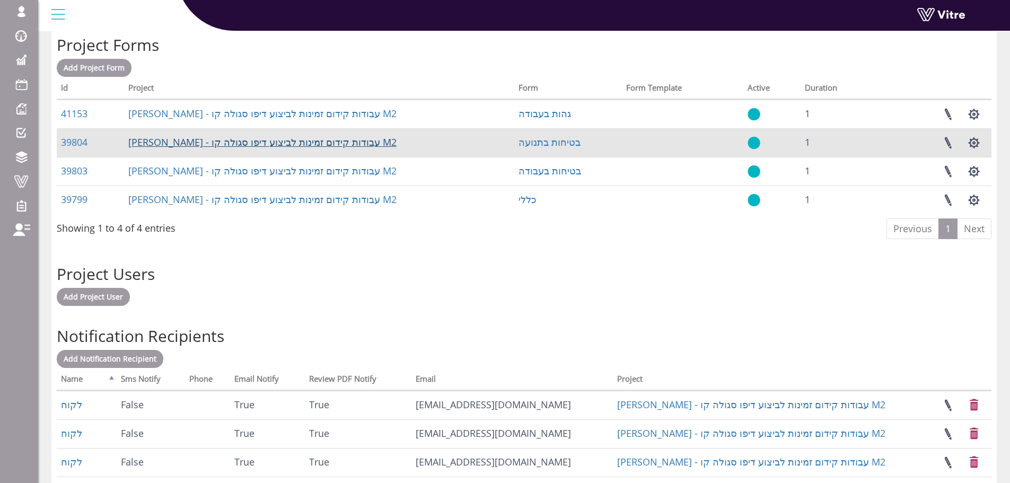
scroll to position [417, 0]
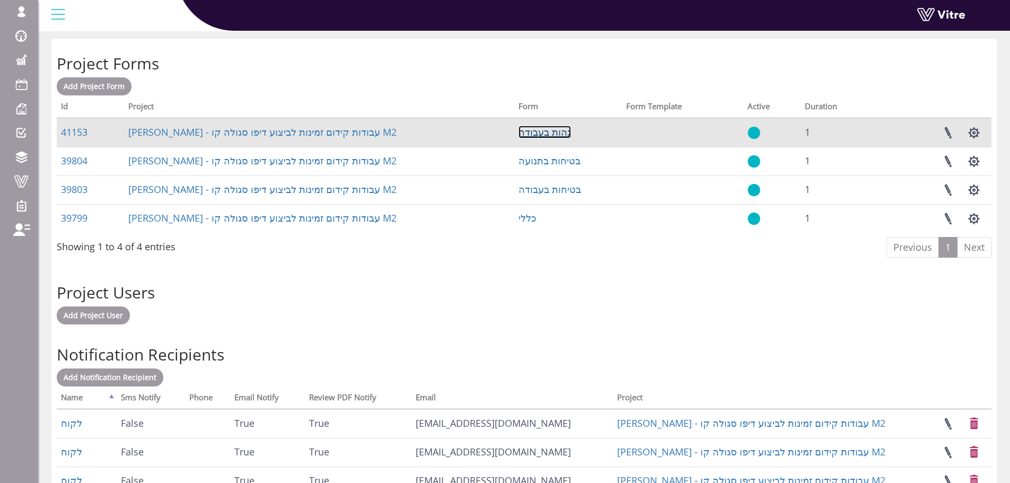
click at [554, 135] on link "גהות בעבודה" at bounding box center [545, 132] width 52 height 13
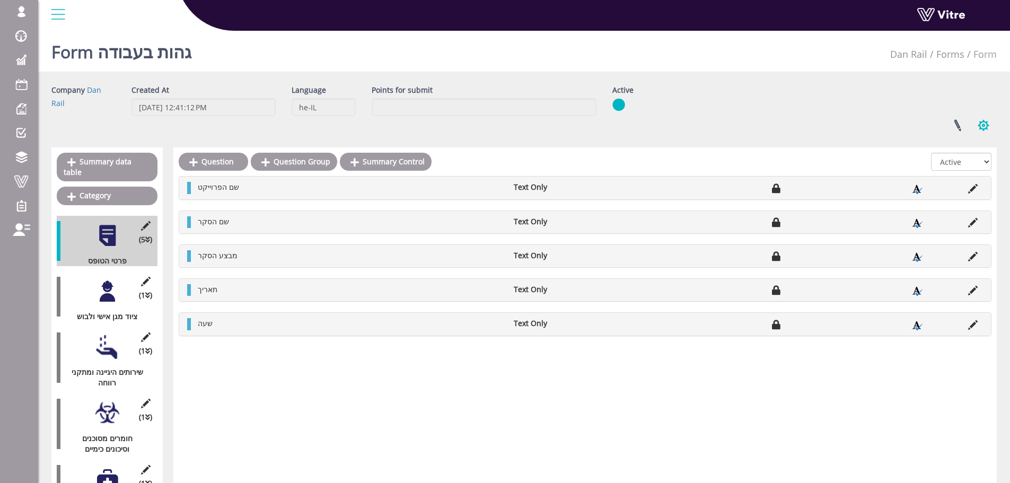
click at [973, 125] on button "button" at bounding box center [983, 125] width 27 height 28
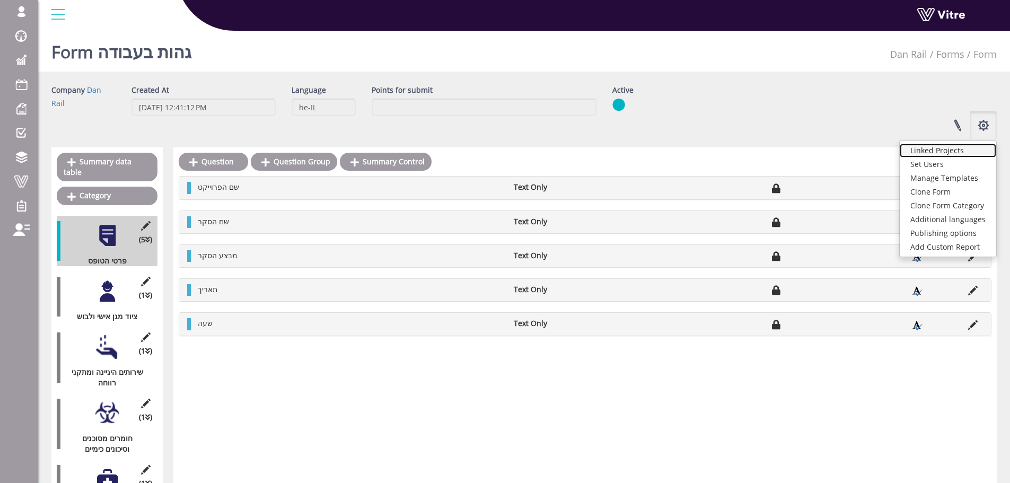
click at [965, 152] on link "Linked Projects" at bounding box center [948, 151] width 96 height 14
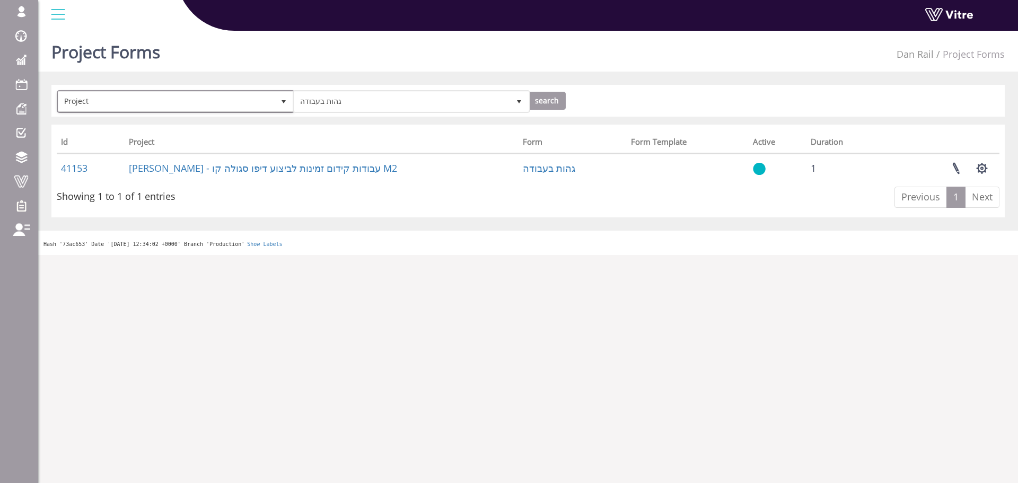
click at [264, 107] on span "Project" at bounding box center [166, 101] width 216 height 19
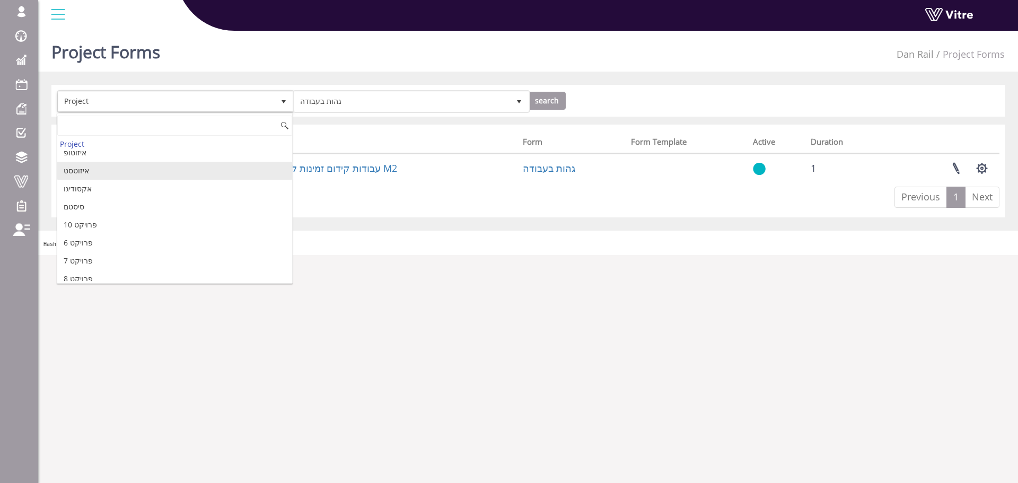
scroll to position [50, 0]
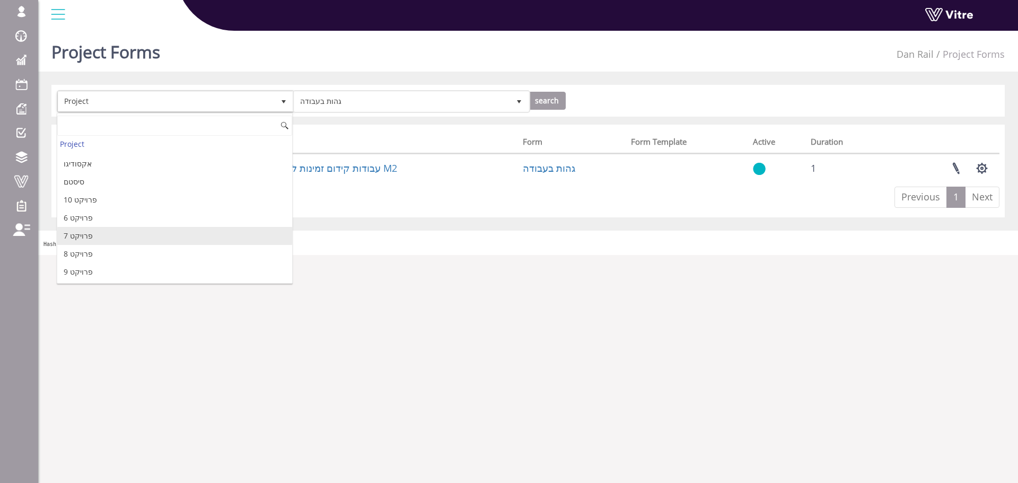
click at [164, 229] on li "פרויקט 7" at bounding box center [174, 236] width 235 height 18
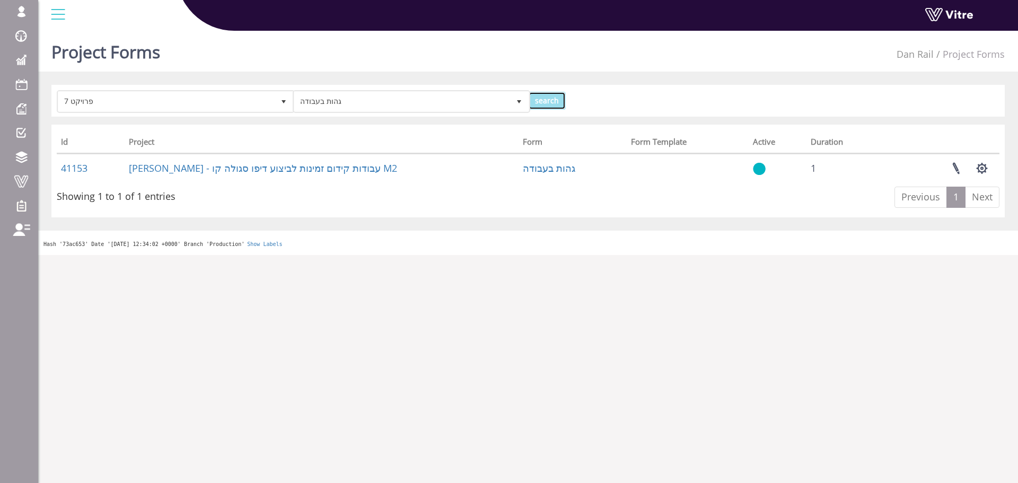
click at [556, 95] on input "search" at bounding box center [547, 101] width 38 height 18
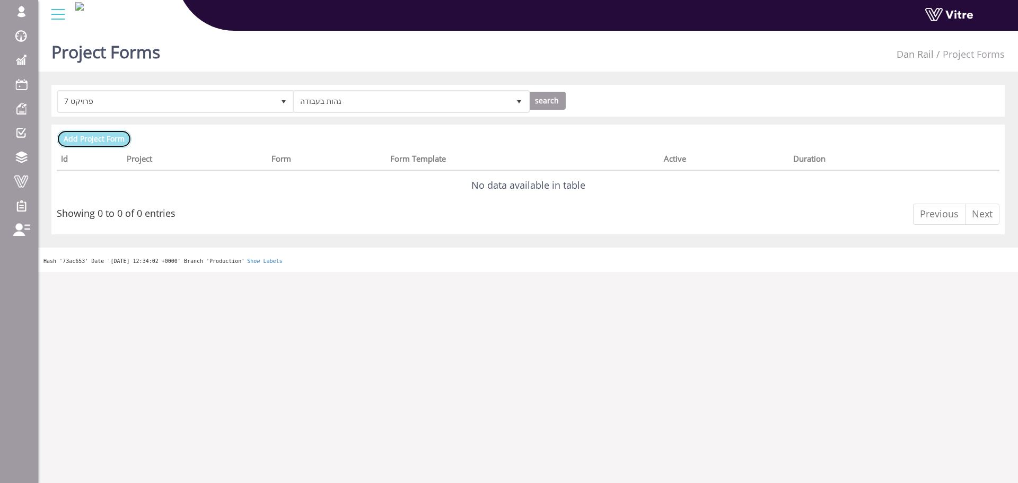
click at [115, 130] on link "Add Project Form" at bounding box center [94, 139] width 75 height 18
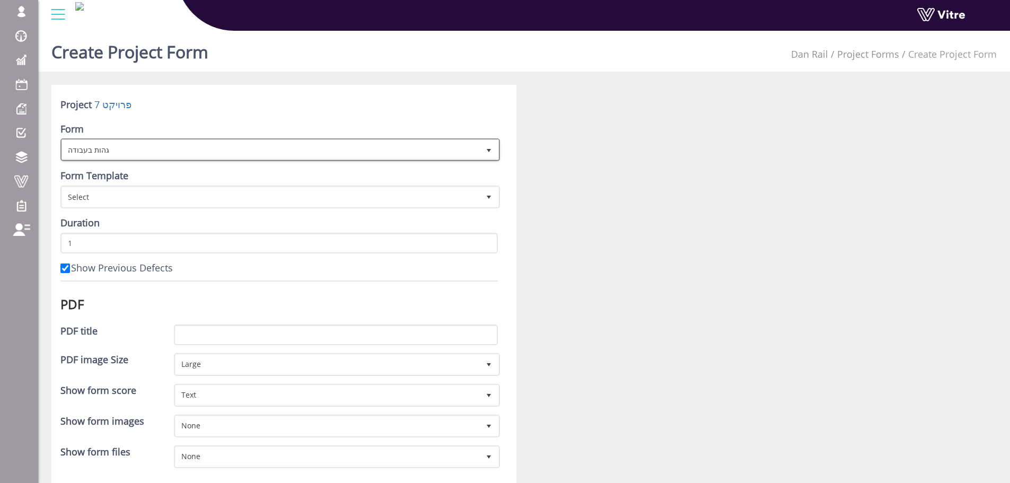
click at [146, 151] on span "גהות בעבודה" at bounding box center [270, 149] width 417 height 19
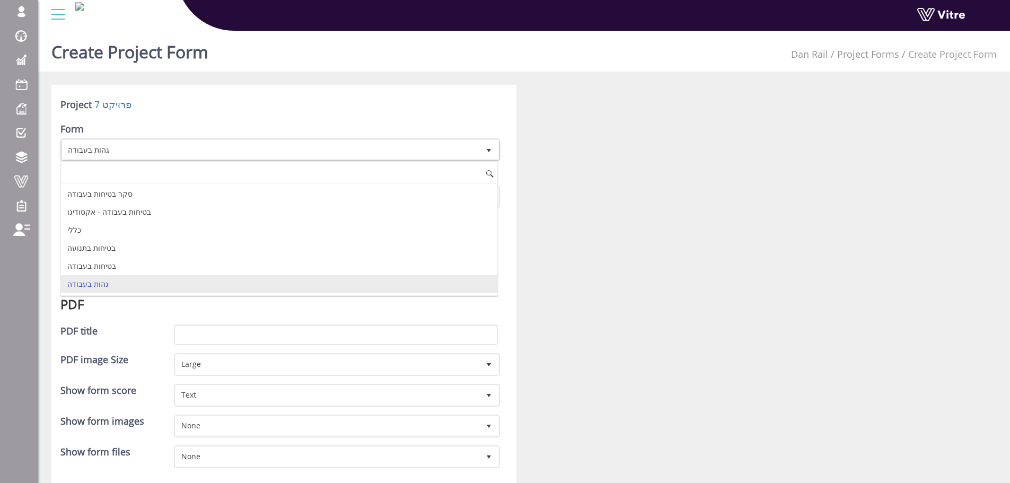
click at [747, 271] on div at bounding box center [764, 464] width 481 height 758
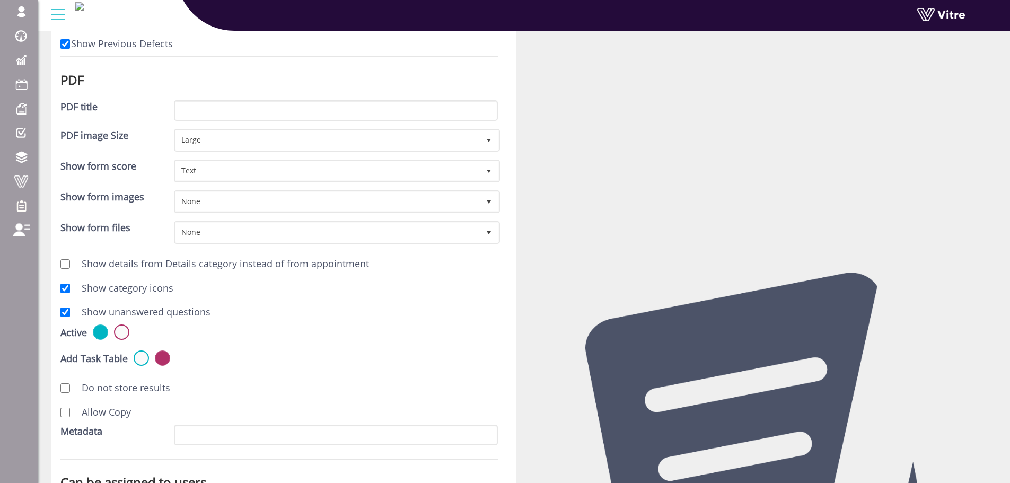
scroll to position [397, 0]
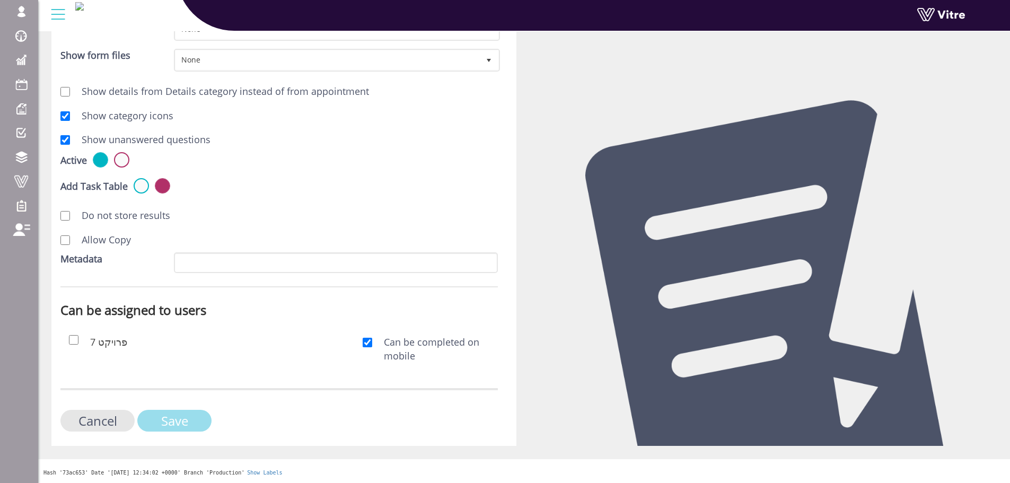
click at [162, 418] on input "Save" at bounding box center [174, 421] width 74 height 22
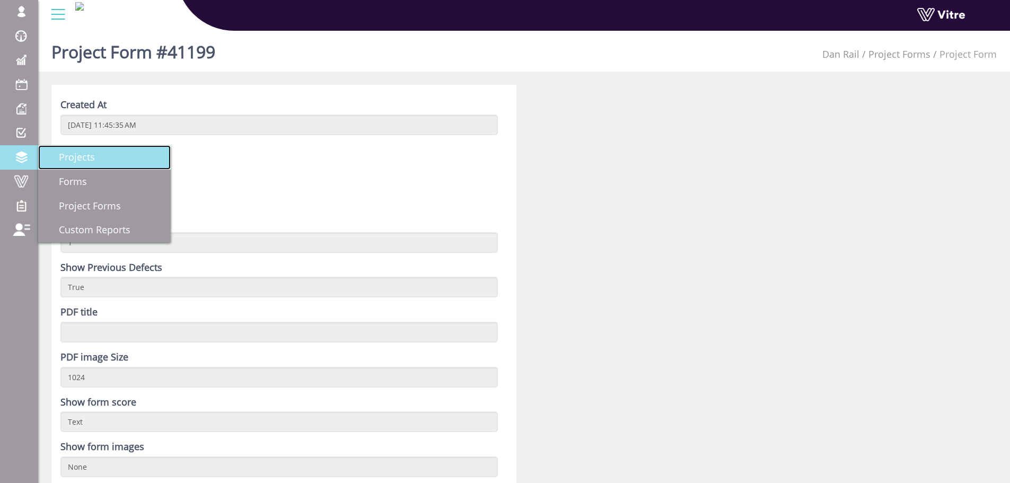
click at [76, 156] on span "Projects" at bounding box center [70, 157] width 49 height 13
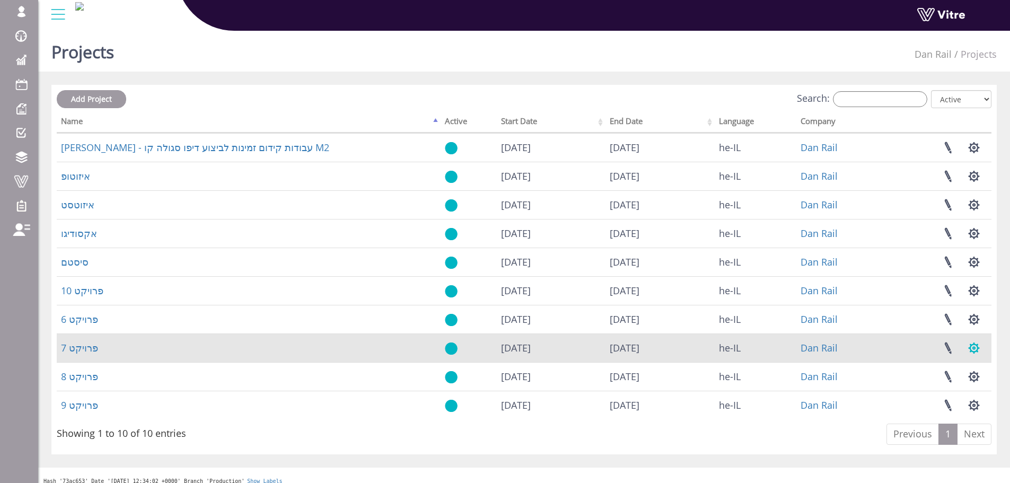
click at [971, 349] on button "button" at bounding box center [974, 348] width 27 height 28
click at [68, 349] on link "פרויקט 7" at bounding box center [79, 347] width 37 height 13
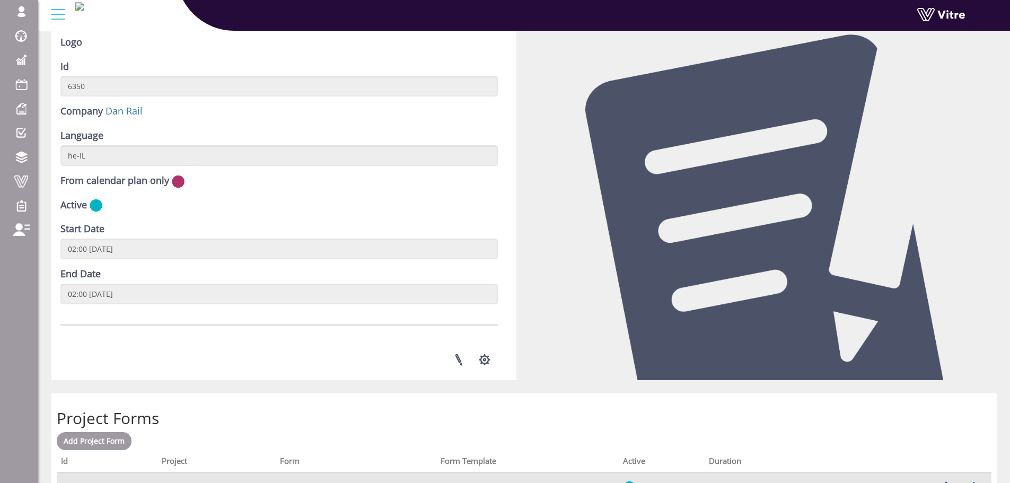
scroll to position [159, 0]
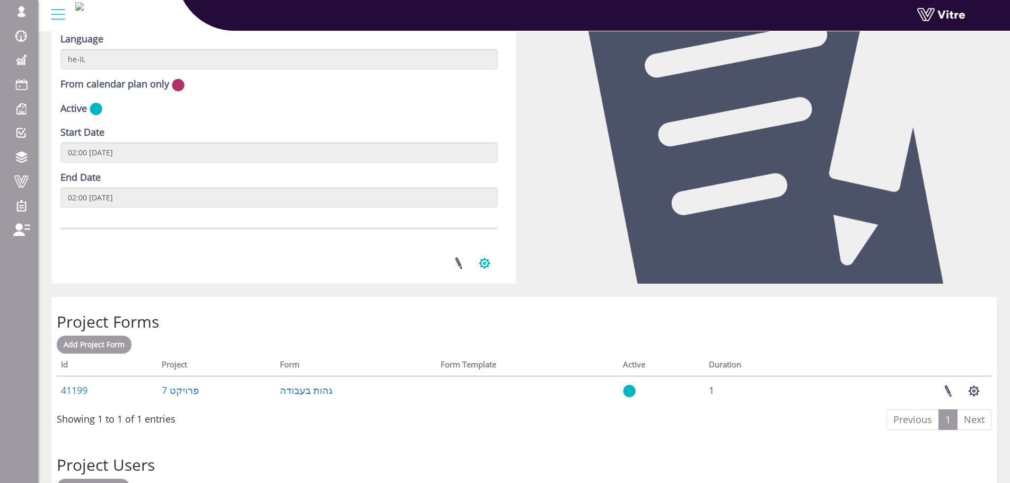
click at [480, 267] on button "button" at bounding box center [484, 263] width 27 height 28
drag, startPoint x: 709, startPoint y: 267, endPoint x: 688, endPoint y: 307, distance: 45.1
click at [709, 269] on div at bounding box center [764, 105] width 481 height 358
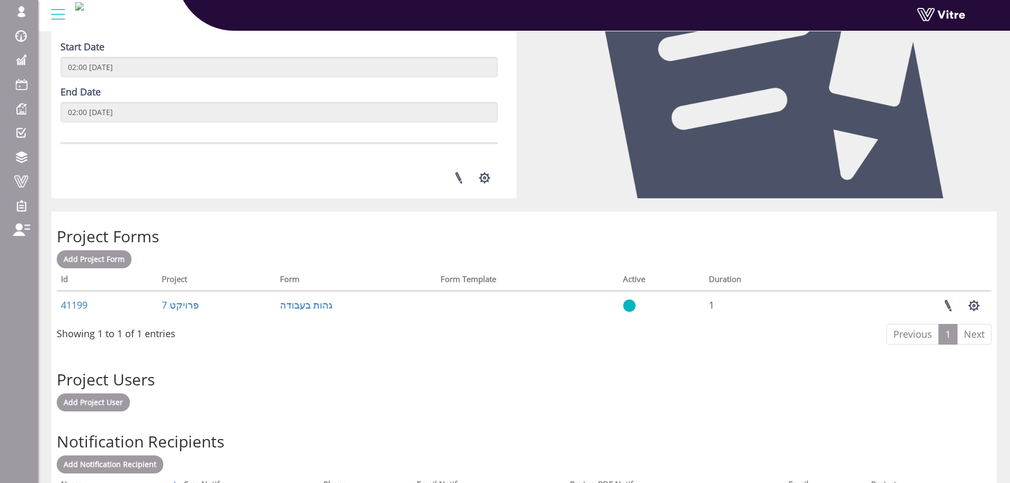
scroll to position [359, 0]
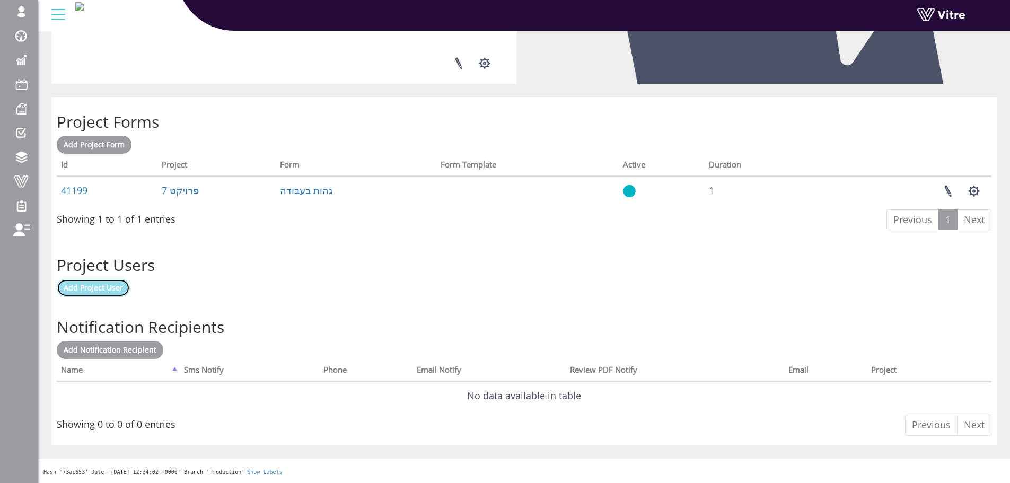
click at [86, 292] on span "Add Project User" at bounding box center [93, 288] width 59 height 10
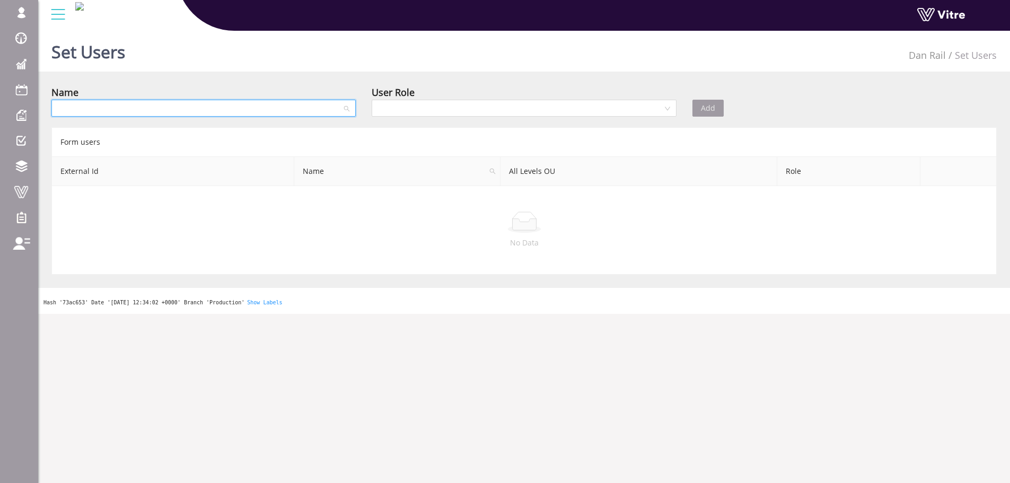
click at [178, 115] on input "search" at bounding box center [200, 108] width 284 height 16
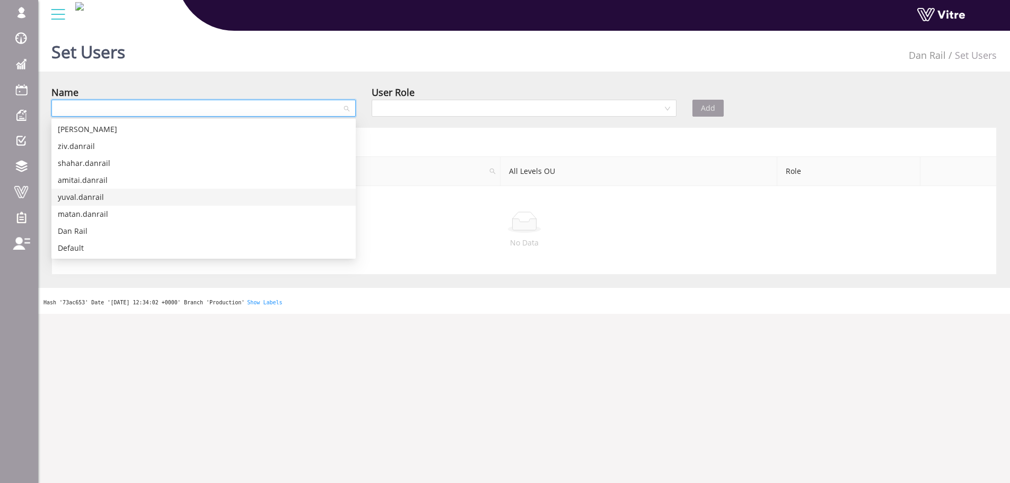
click at [137, 205] on div "yuval.danrail" at bounding box center [203, 197] width 304 height 17
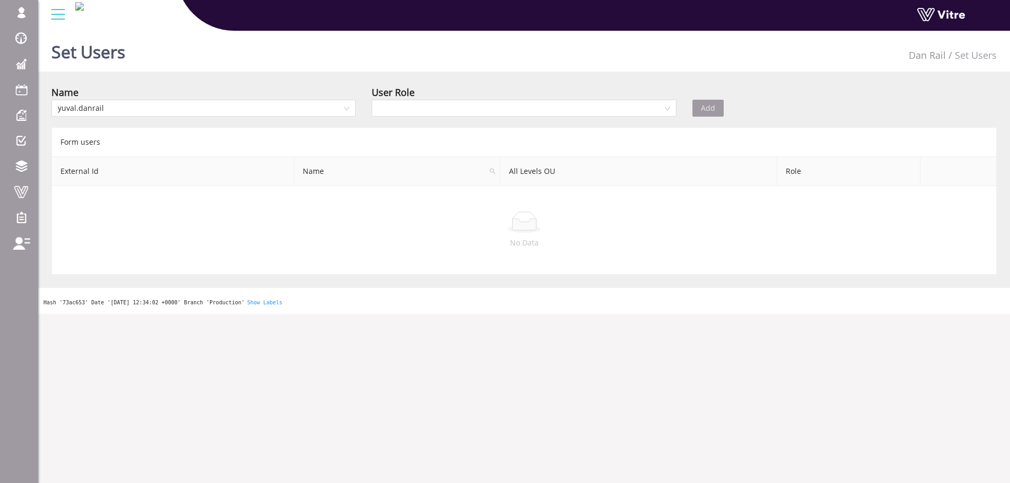
click at [476, 99] on div "User Role" at bounding box center [524, 92] width 304 height 15
click at [471, 106] on input "search" at bounding box center [520, 108] width 284 height 16
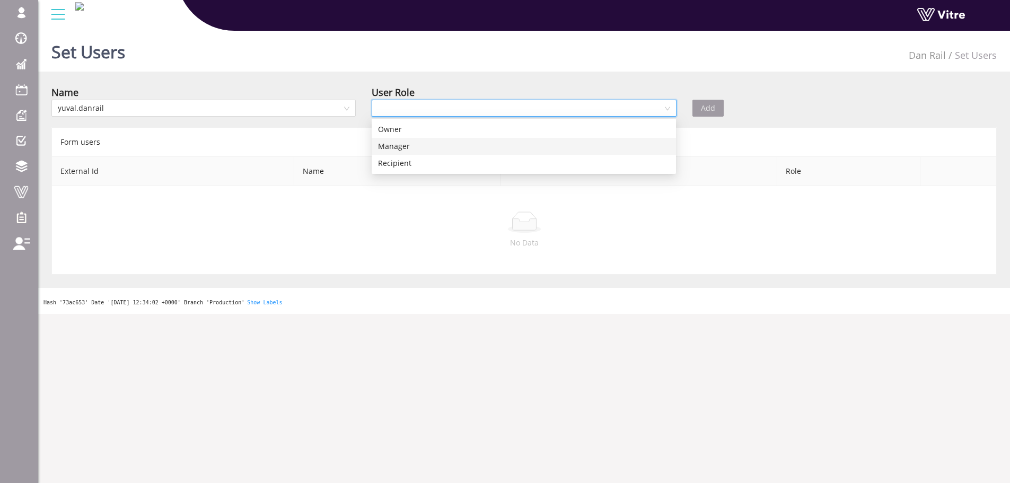
click at [437, 153] on div "Manager" at bounding box center [524, 146] width 304 height 17
click at [694, 118] on div "Name [PERSON_NAME].danrail User Role Manager Manager Add" at bounding box center [523, 103] width 961 height 37
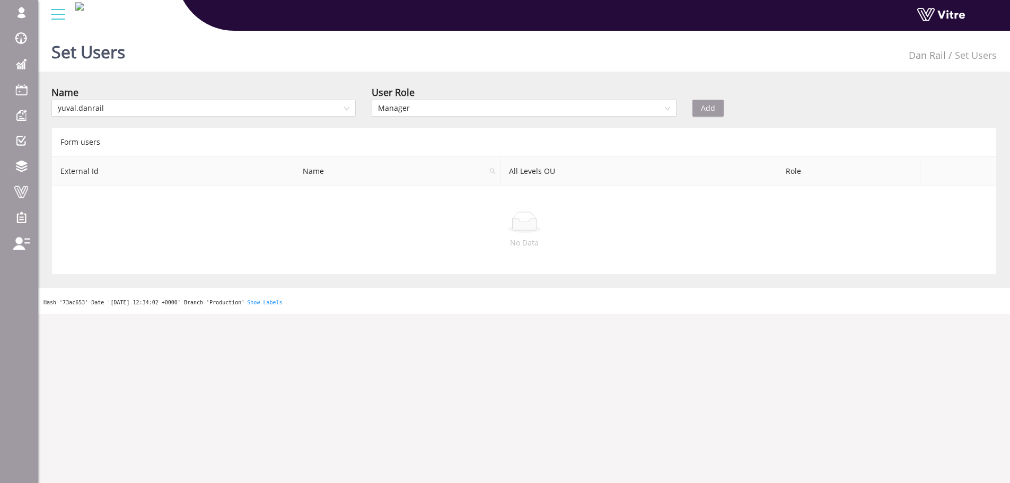
click at [699, 111] on button "Add" at bounding box center [707, 108] width 31 height 17
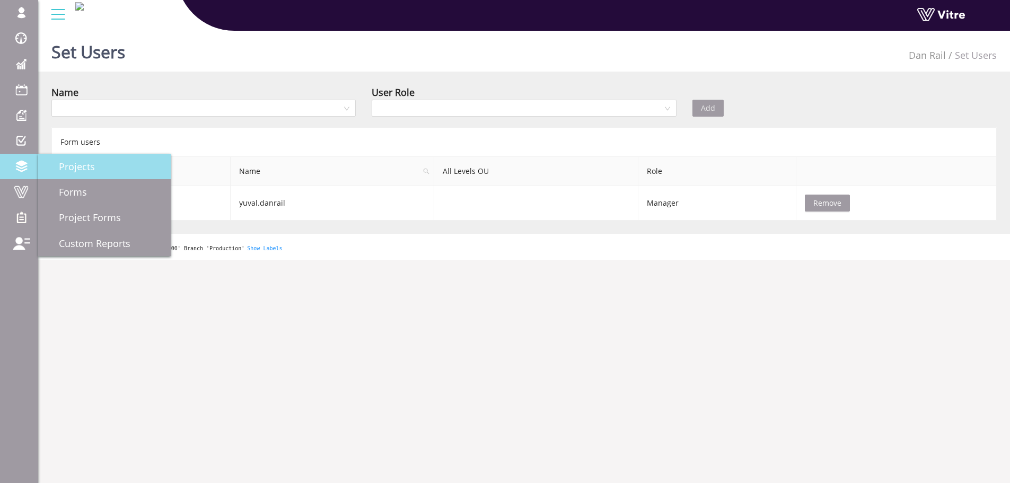
click at [65, 163] on span "Projects" at bounding box center [70, 166] width 49 height 13
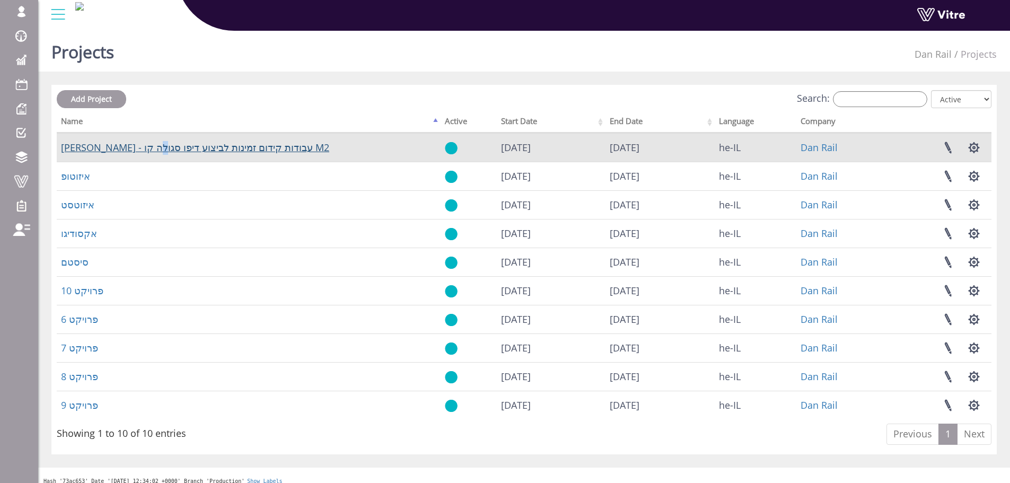
drag, startPoint x: 274, startPoint y: 147, endPoint x: 261, endPoint y: 146, distance: 12.8
click at [261, 146] on td "[PERSON_NAME] - עבודות קידום זמינות לביצוע דיפו סגולה קו M2" at bounding box center [249, 147] width 384 height 29
click at [275, 146] on td "[PERSON_NAME] - עבודות קידום זמינות לביצוע דיפו סגולה קו M2" at bounding box center [249, 147] width 384 height 29
click at [275, 146] on td "אולניק - עבודות קידום זמינות לביצוע דיפו סגולה קו M2" at bounding box center [249, 147] width 384 height 29
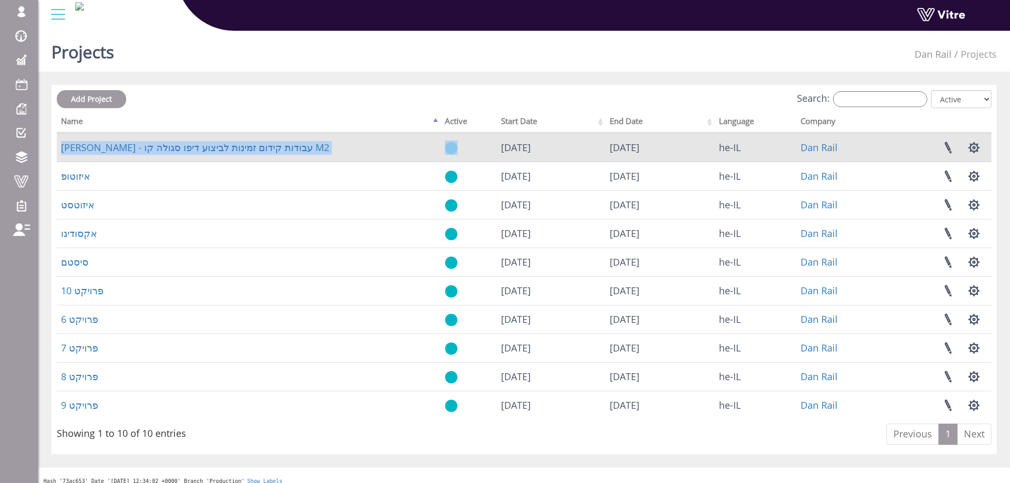
click at [275, 146] on td "אולניק - עבודות קידום זמינות לביצוע דיפו סגולה קו M2" at bounding box center [249, 147] width 384 height 29
copy link "אולניק - עבודות קידום זמינות לביצוע דיפו סגולה קו M2"
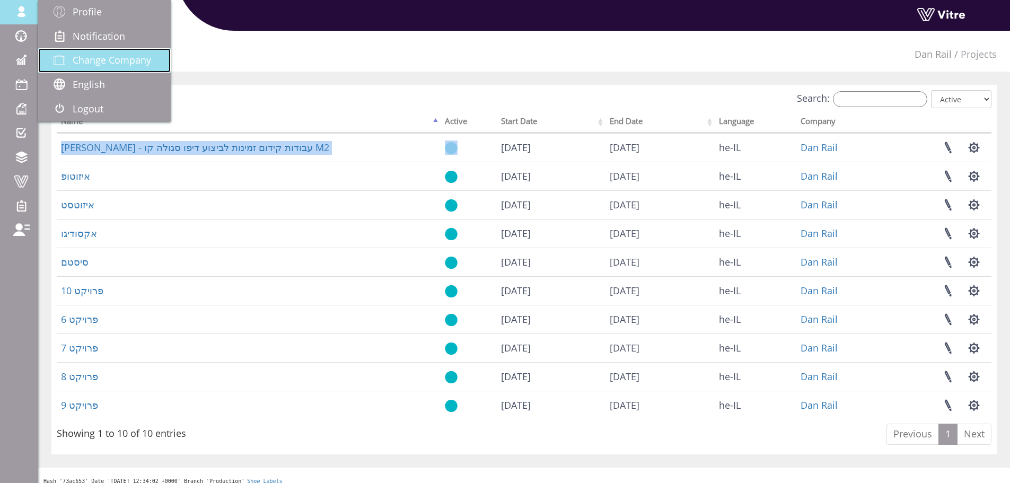
click at [89, 64] on span "Change Company" at bounding box center [112, 60] width 78 height 13
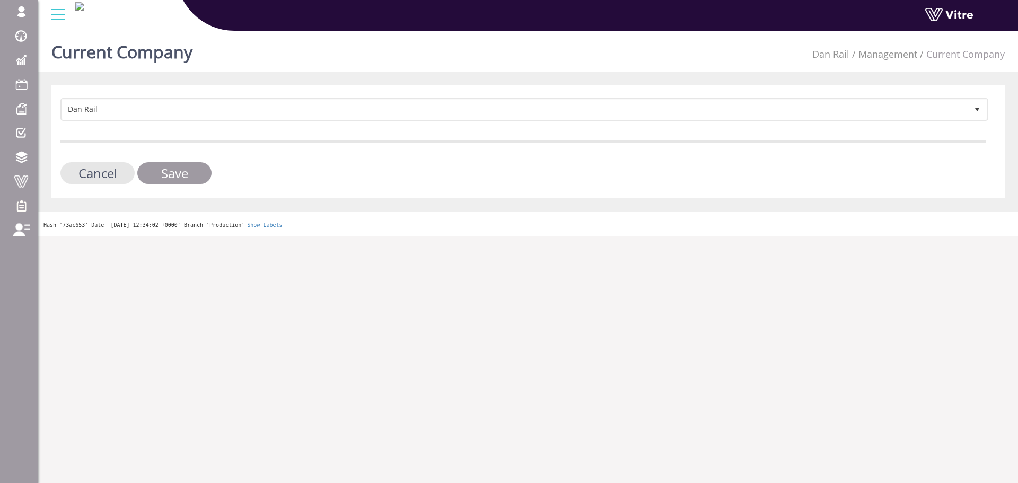
click at [343, 133] on form "Dan Rail 404 Cancel Save" at bounding box center [523, 141] width 926 height 86
click at [349, 124] on form "Dan Rail 404 Cancel Save" at bounding box center [523, 141] width 926 height 86
click at [348, 116] on span "Dan Rail" at bounding box center [515, 109] width 906 height 19
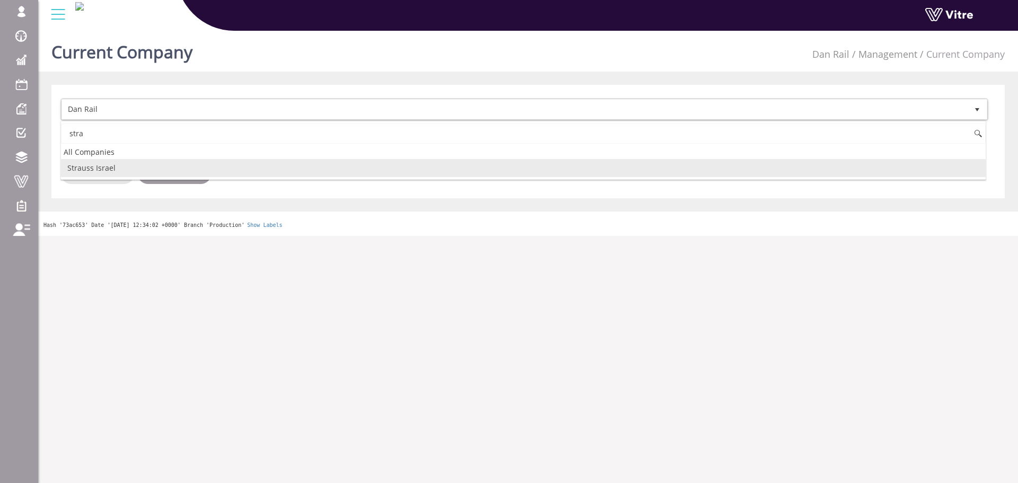
click at [113, 166] on li "Strauss Israel" at bounding box center [523, 168] width 925 height 18
type input "stra"
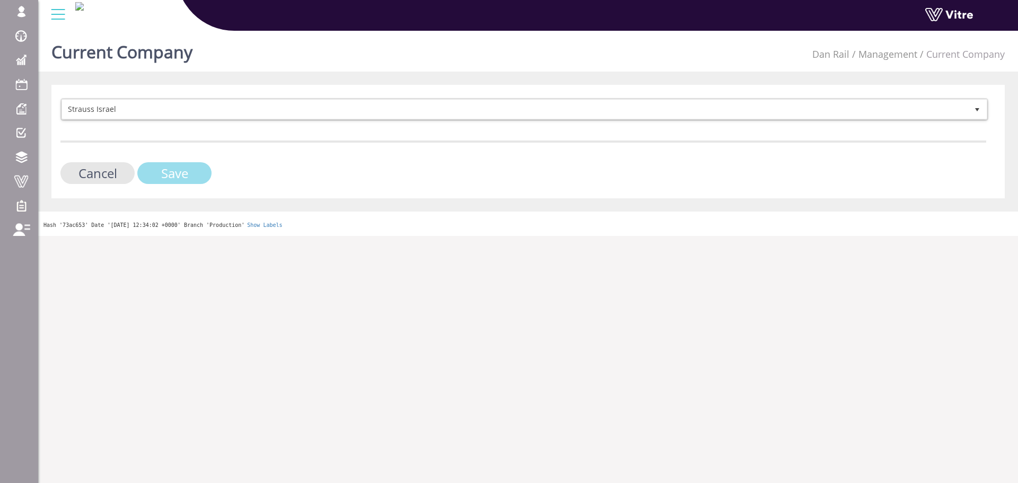
click at [163, 168] on input "Save" at bounding box center [174, 173] width 74 height 22
